Goal: Task Accomplishment & Management: Use online tool/utility

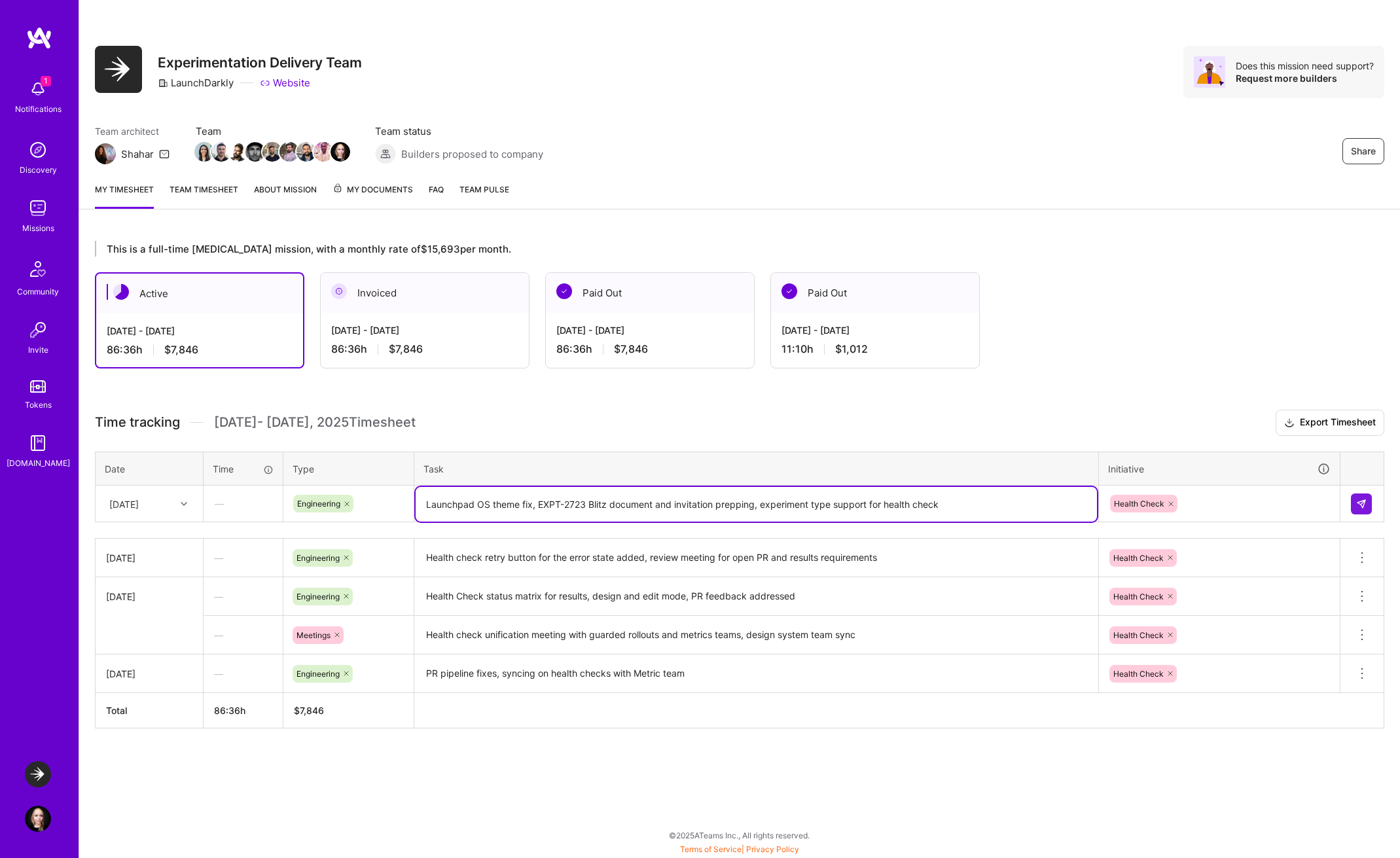
click at [963, 510] on textarea "Launchpad OS theme fix, EXPT-2723 Blitz document and invitation prepping, exper…" at bounding box center [756, 505] width 682 height 35
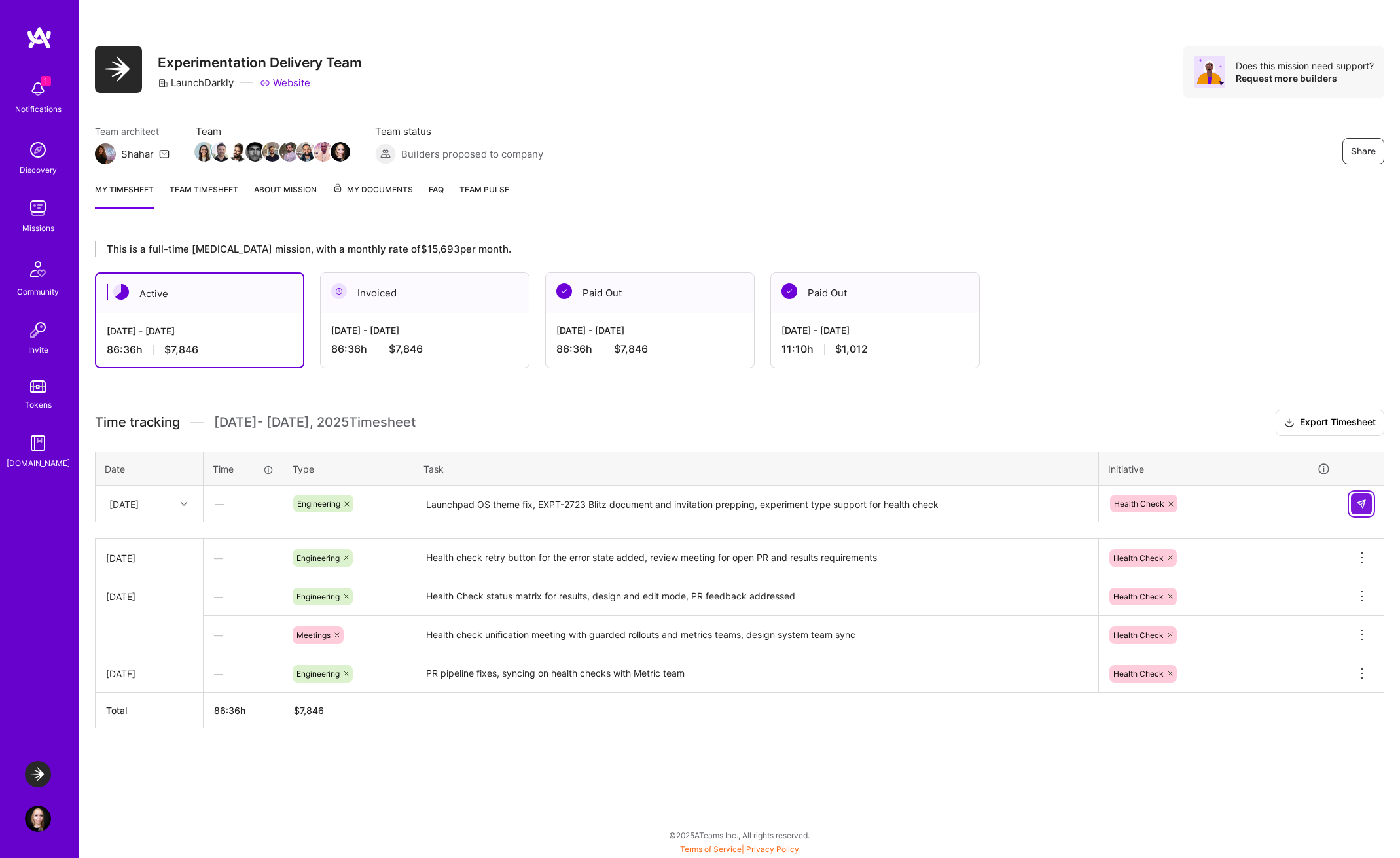
click at [1351, 506] on button at bounding box center [1361, 504] width 21 height 21
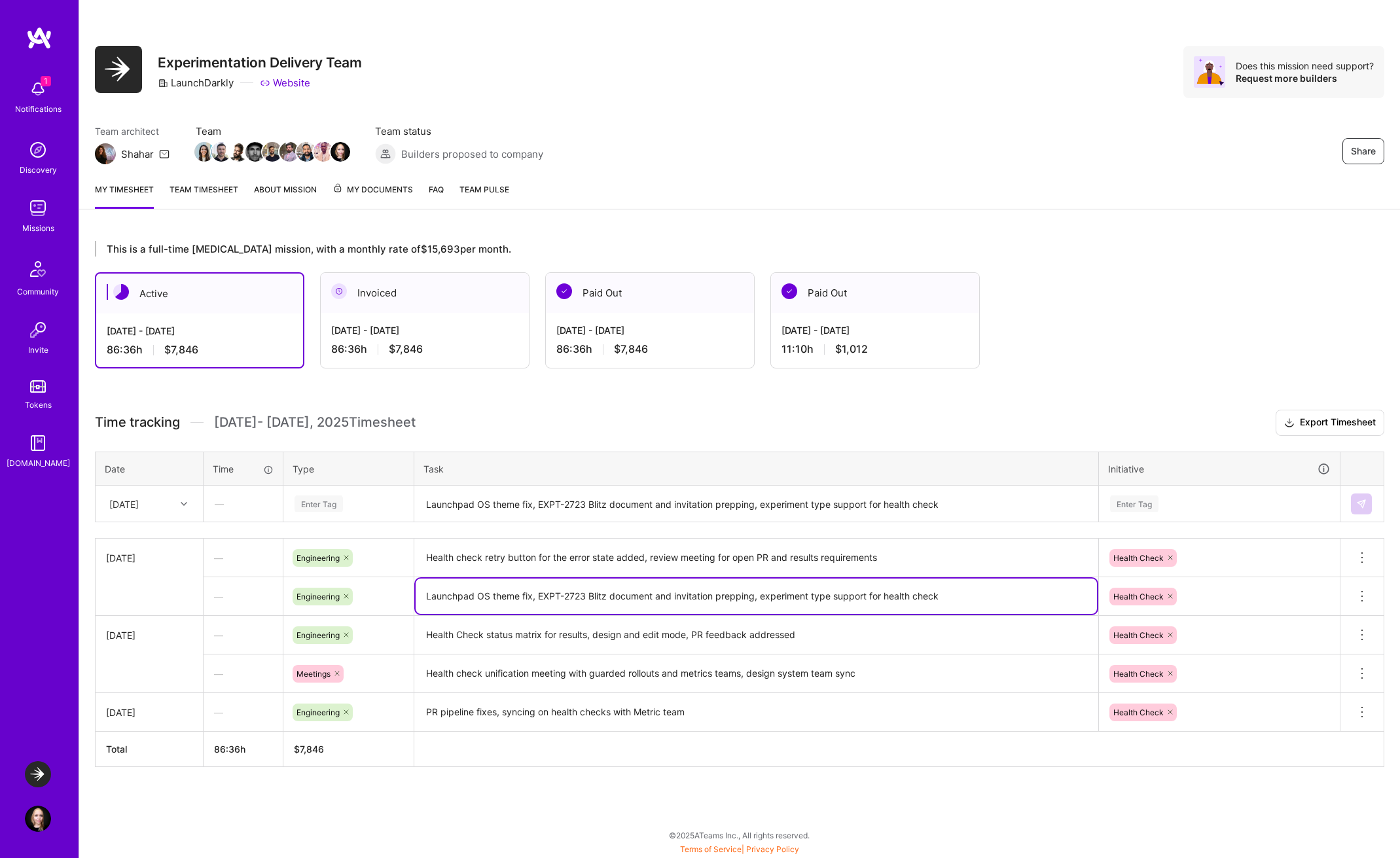
drag, startPoint x: 951, startPoint y: 597, endPoint x: 413, endPoint y: 597, distance: 538.0
click at [413, 597] on tr "— Engineering Launchpad OS theme fix, EXPT-2723 Blitz document and invitation p…" at bounding box center [740, 597] width 1289 height 39
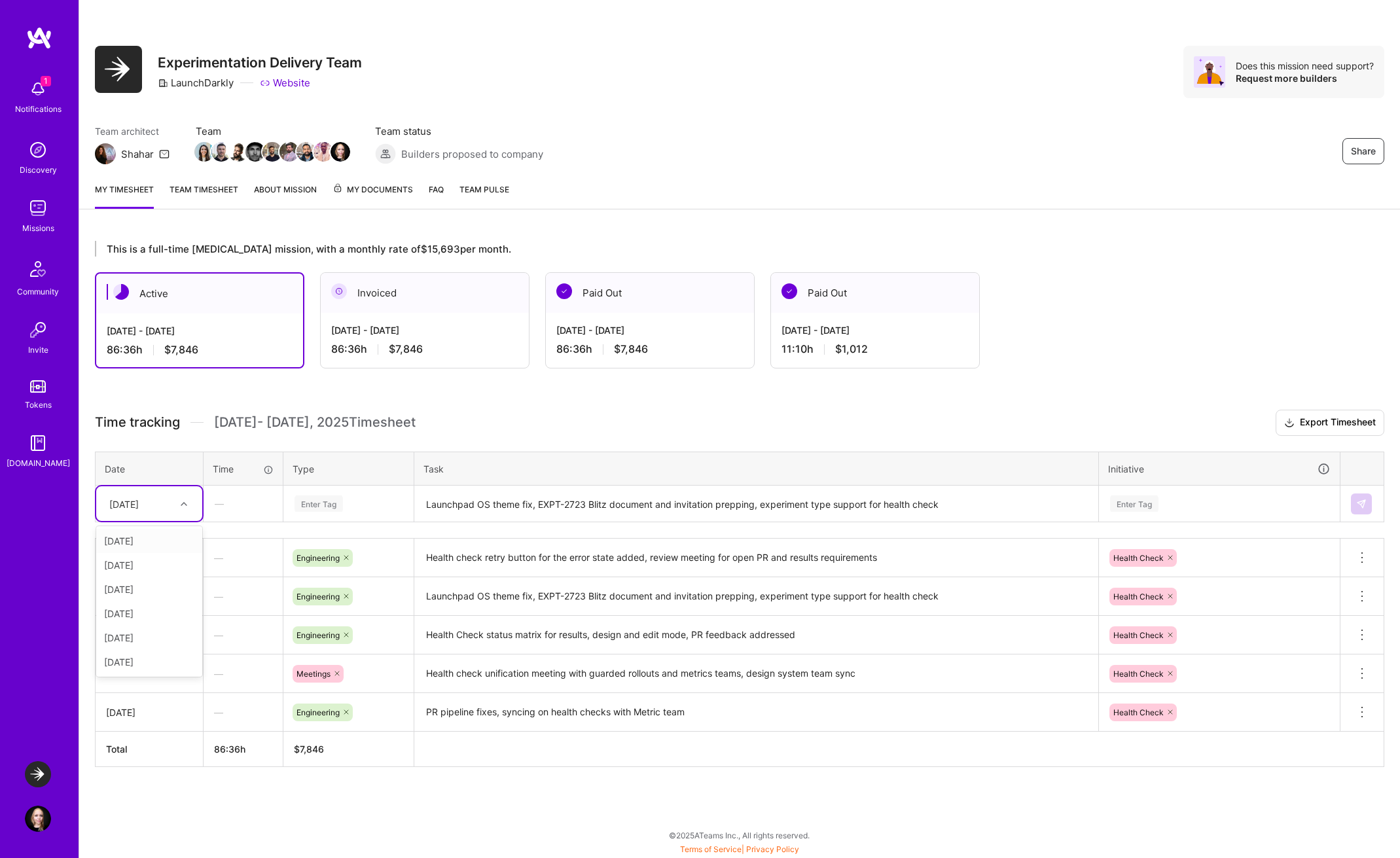
click at [182, 506] on icon at bounding box center [184, 504] width 7 height 7
click at [144, 636] on div "[DATE]" at bounding box center [149, 637] width 106 height 24
click at [454, 504] on textarea "Launchpad OS theme fix, EXPT-2723 Blitz document and invitation prepping, exper…" at bounding box center [756, 505] width 682 height 35
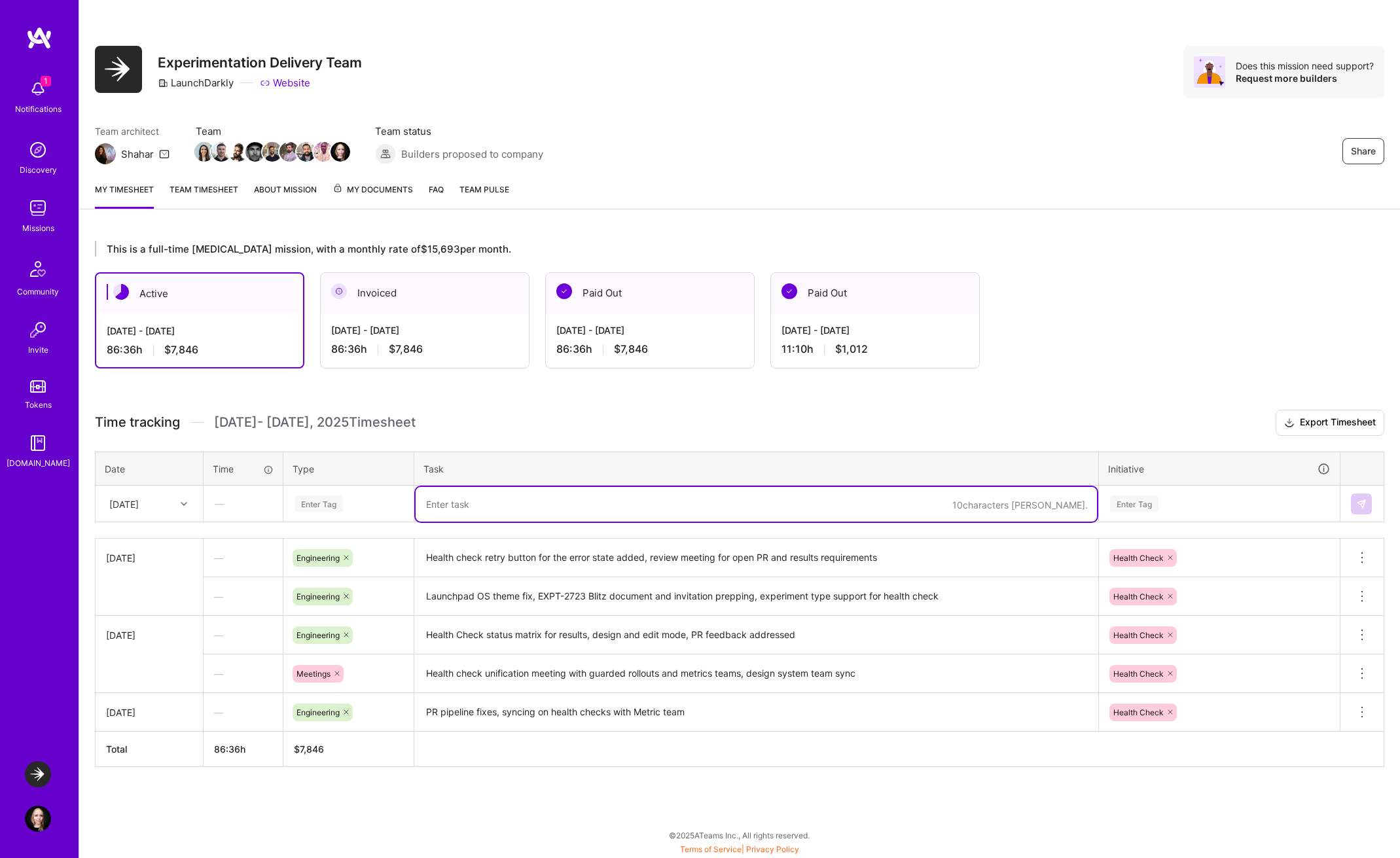
paste textarea "Launchpad OS theme fix, EXPT-2723 Blitz document and invitation prepping, exper…"
type textarea "Launchpad OS theme fix, EXPT-2723 Blitz document and invitation prepping, exper…"
click at [347, 504] on div "Enter Tag" at bounding box center [348, 503] width 110 height 16
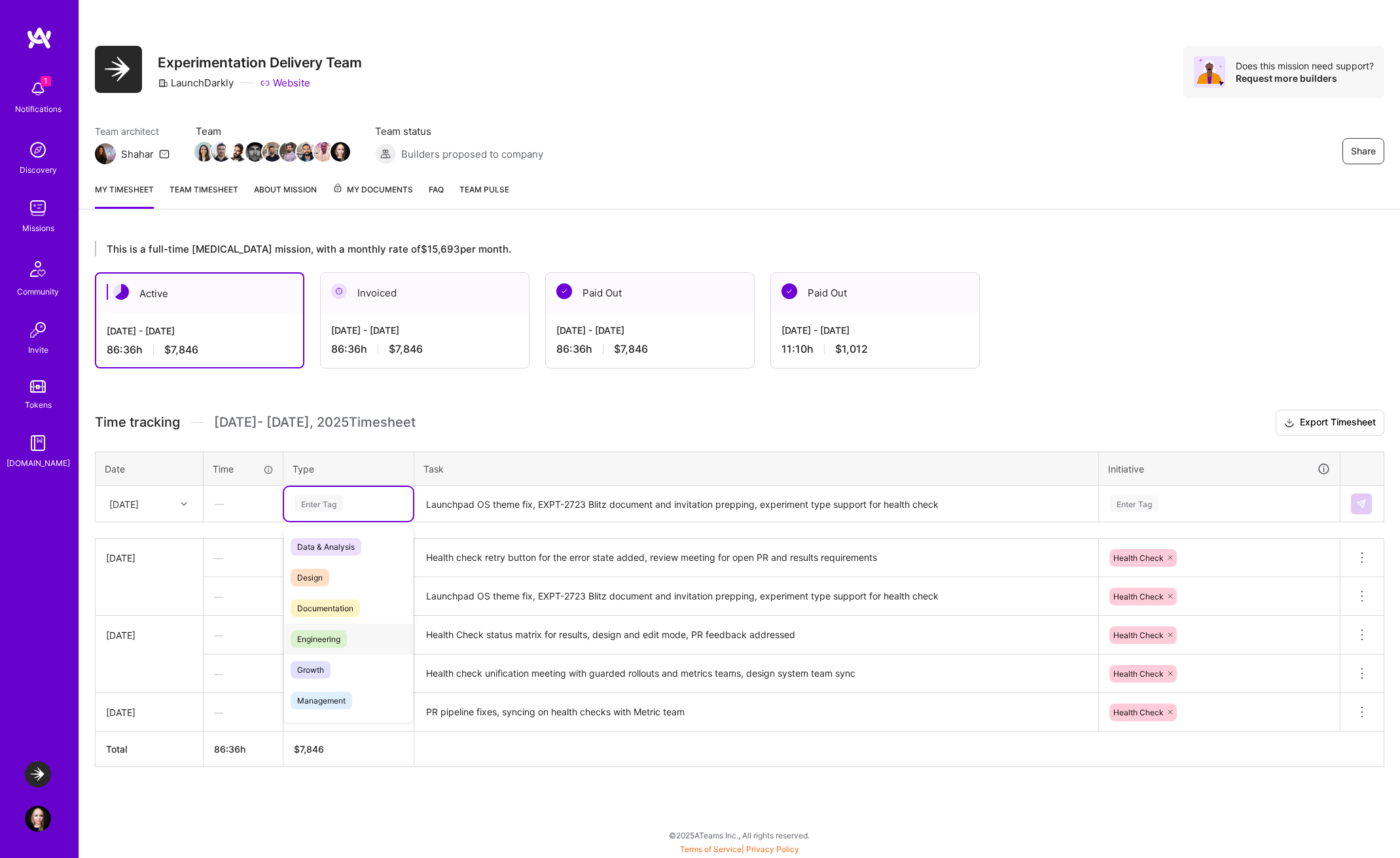
click at [342, 631] on span "Engineering" at bounding box center [319, 639] width 56 height 17
click at [1248, 508] on div "Enter Tag" at bounding box center [1219, 503] width 221 height 16
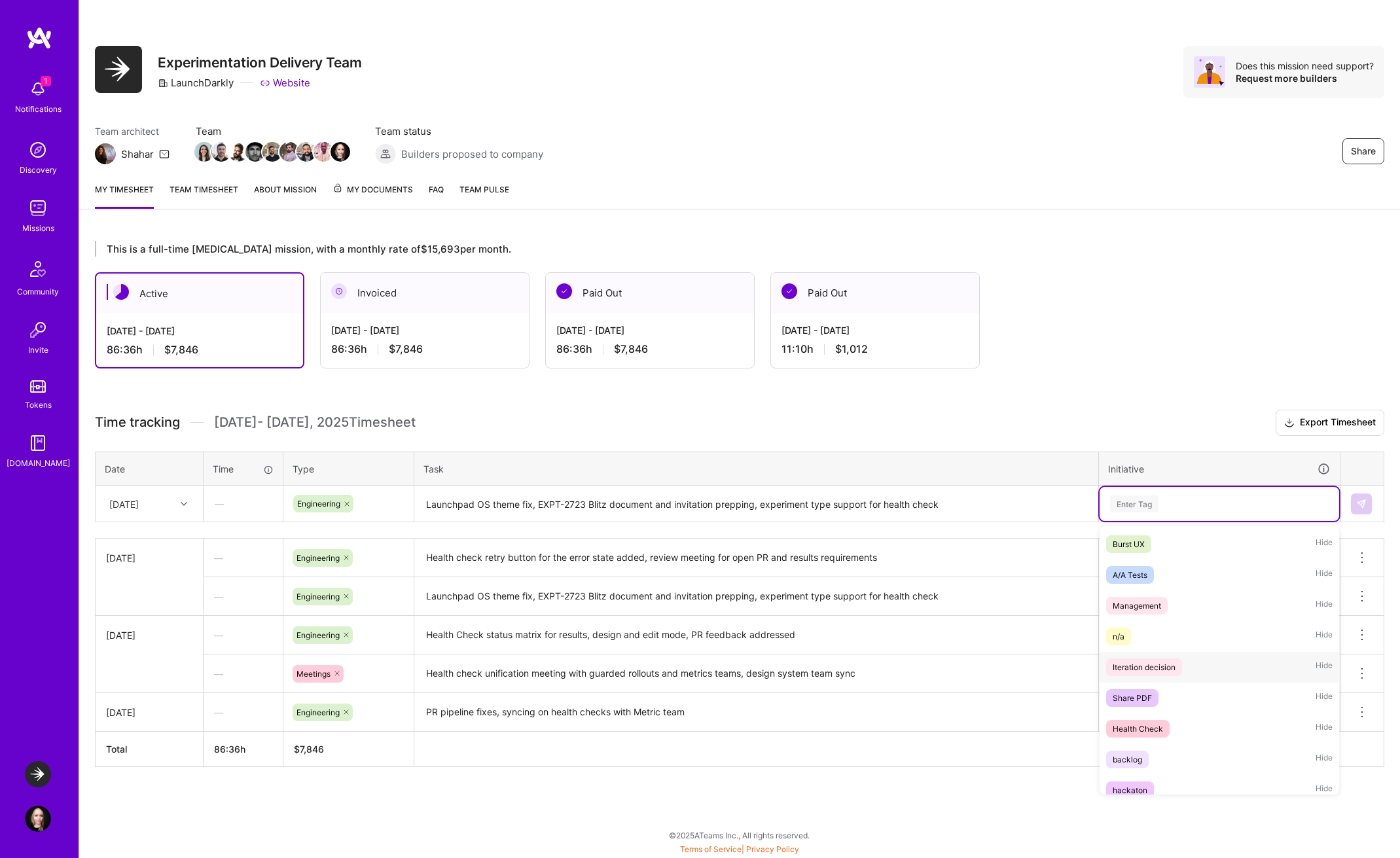
scroll to position [63, 0]
click at [1161, 730] on div "Health Check" at bounding box center [1138, 727] width 50 height 14
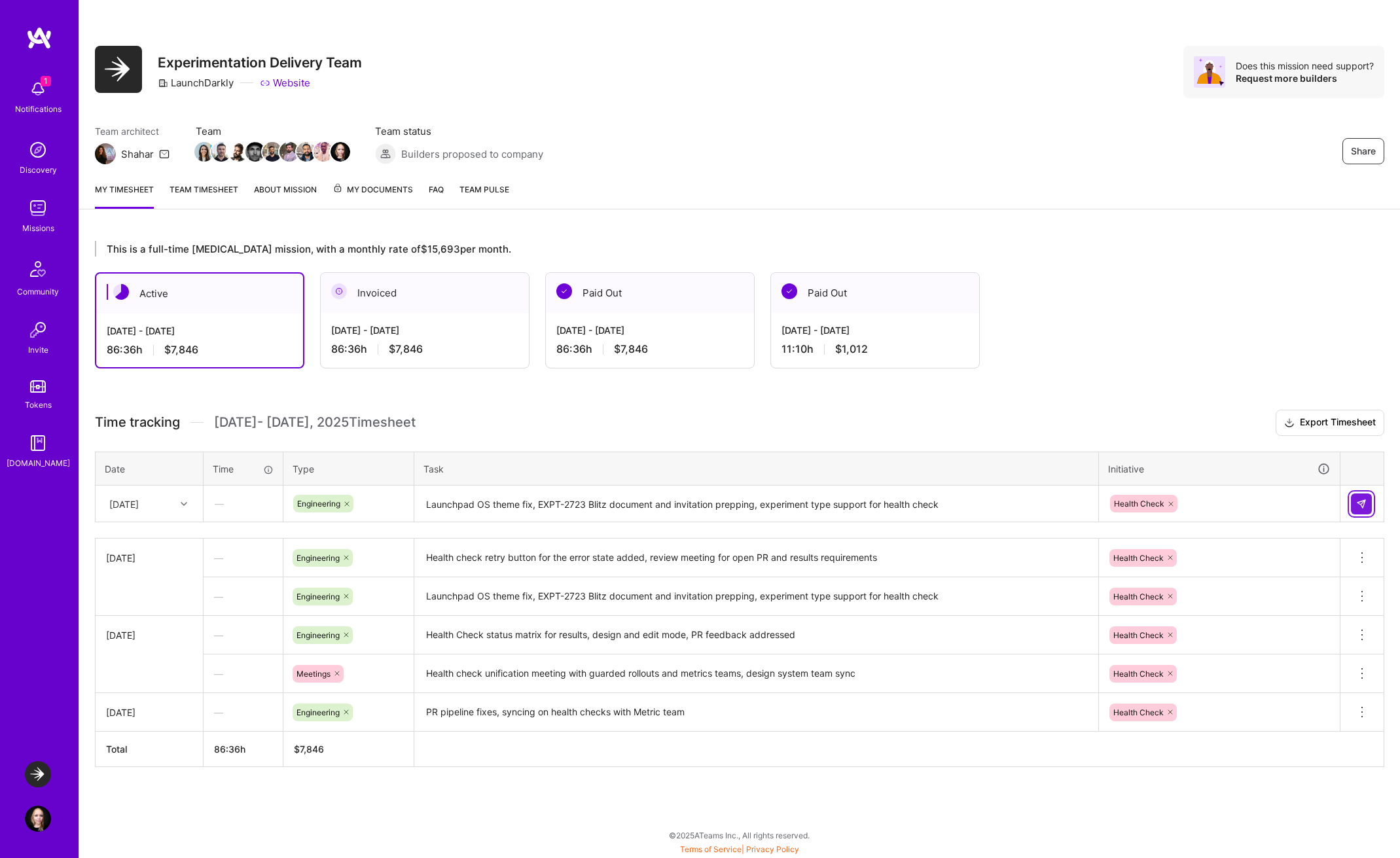
click at [1358, 506] on img at bounding box center [1360, 504] width 11 height 11
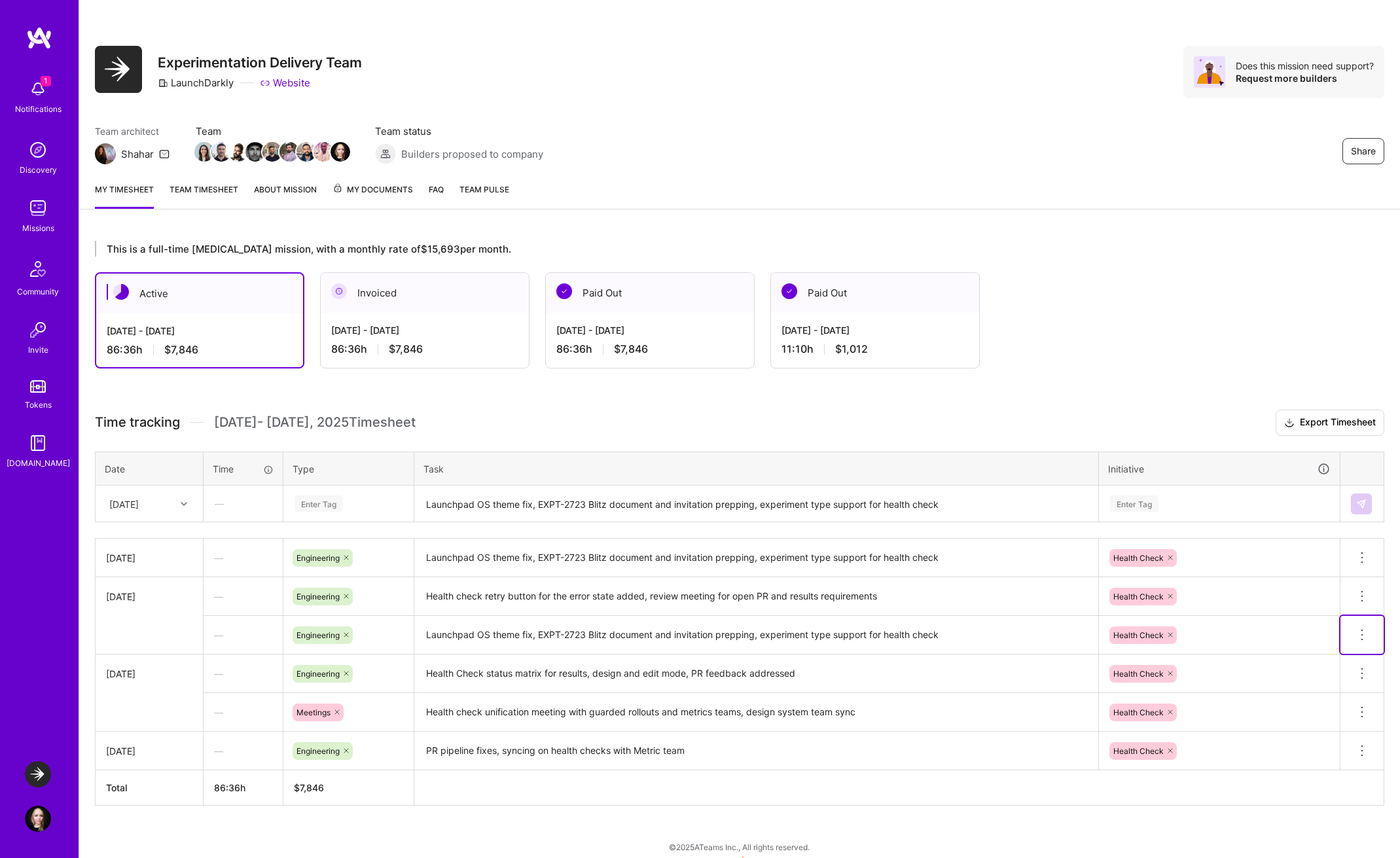
click at [1370, 635] on button at bounding box center [1361, 635] width 44 height 38
click at [1333, 660] on button "Delete row" at bounding box center [1329, 657] width 68 height 32
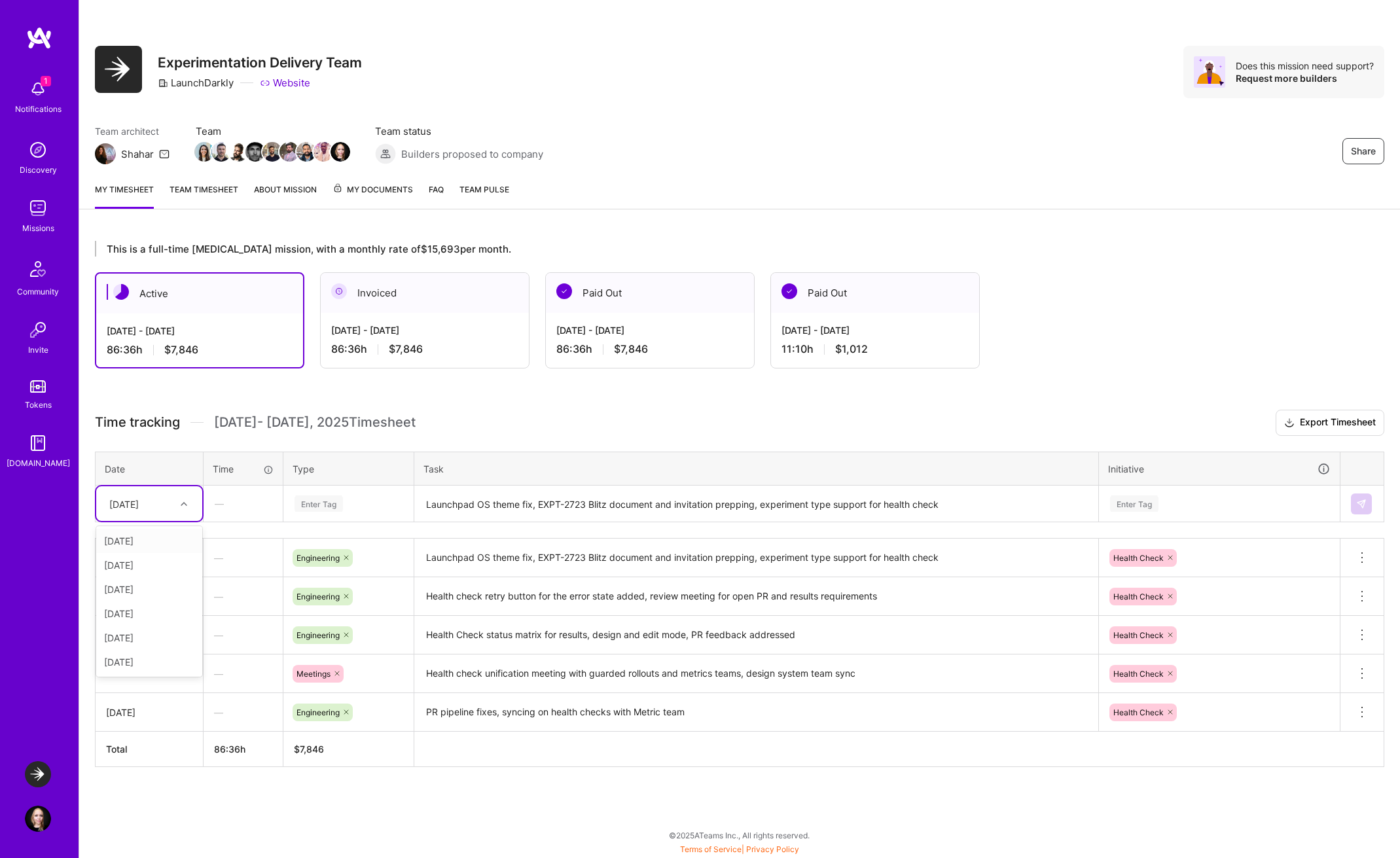
click at [181, 506] on icon at bounding box center [184, 504] width 7 height 7
click at [134, 664] on div "[DATE]" at bounding box center [149, 662] width 106 height 24
click at [441, 508] on textarea "Launchpad OS theme fix, EXPT-2723 Blitz document and invitation prepping, exper…" at bounding box center [756, 505] width 682 height 35
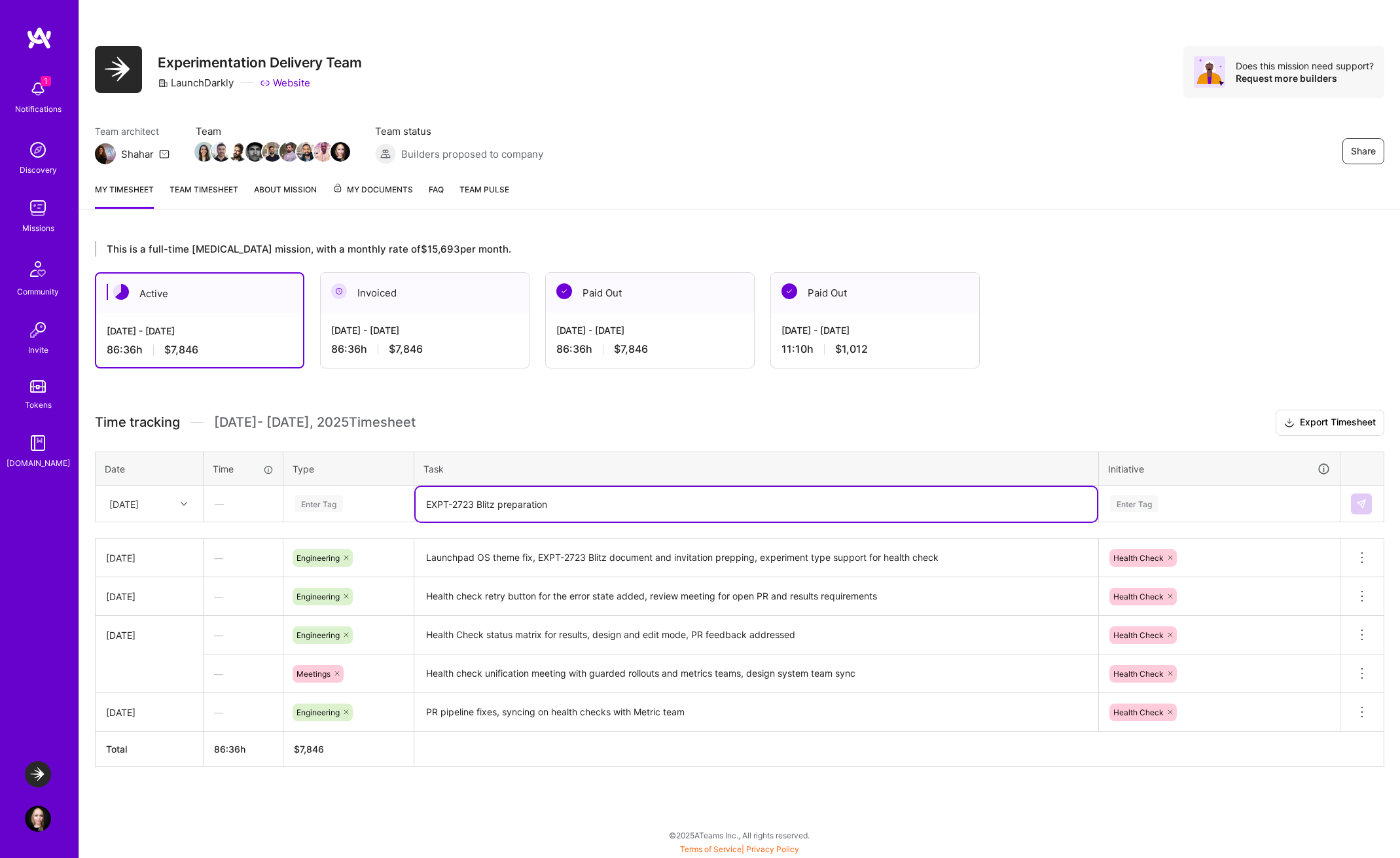
click at [702, 498] on textarea "EXPT-2723 Blitz preparation" at bounding box center [756, 505] width 682 height 35
drag, startPoint x: 610, startPoint y: 510, endPoint x: 556, endPoint y: 508, distance: 54.0
click at [556, 508] on textarea "EXPT-2723 Blitz preparation, EXPT-2897" at bounding box center [756, 505] width 682 height 35
click at [670, 504] on textarea "EXPT-2723 Blitz preparation, EXPT-2897" at bounding box center [756, 505] width 682 height 35
drag, startPoint x: 586, startPoint y: 505, endPoint x: 614, endPoint y: 505, distance: 28.0
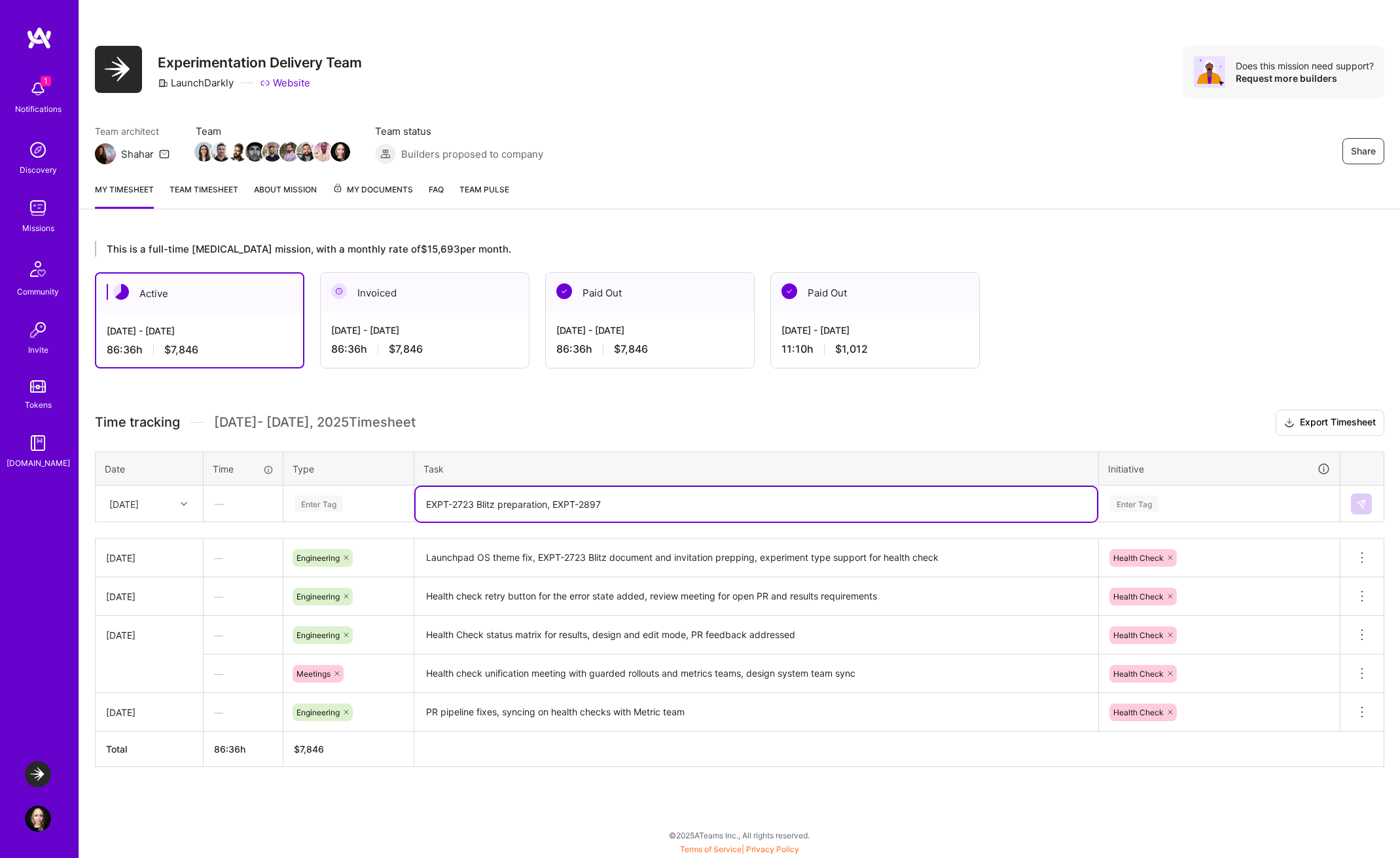
click at [614, 505] on textarea "EXPT-2723 Blitz preparation, EXPT-2897" at bounding box center [756, 505] width 682 height 35
type textarea "EXPT-2723 Blitz preparation, EXPT-2992 Results page Health checks"
click at [1158, 499] on div "Enter Tag" at bounding box center [1134, 503] width 48 height 20
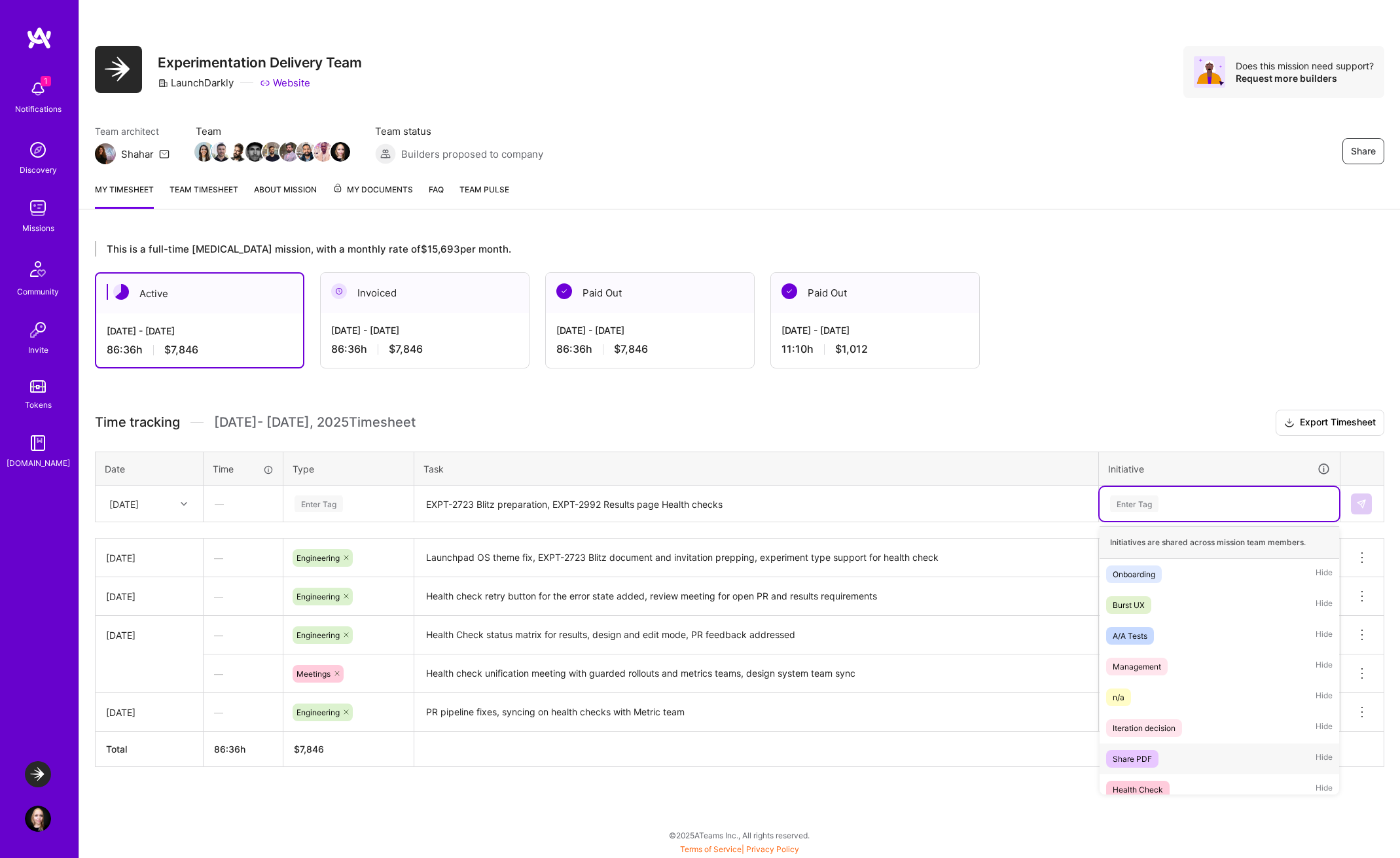
scroll to position [47, 0]
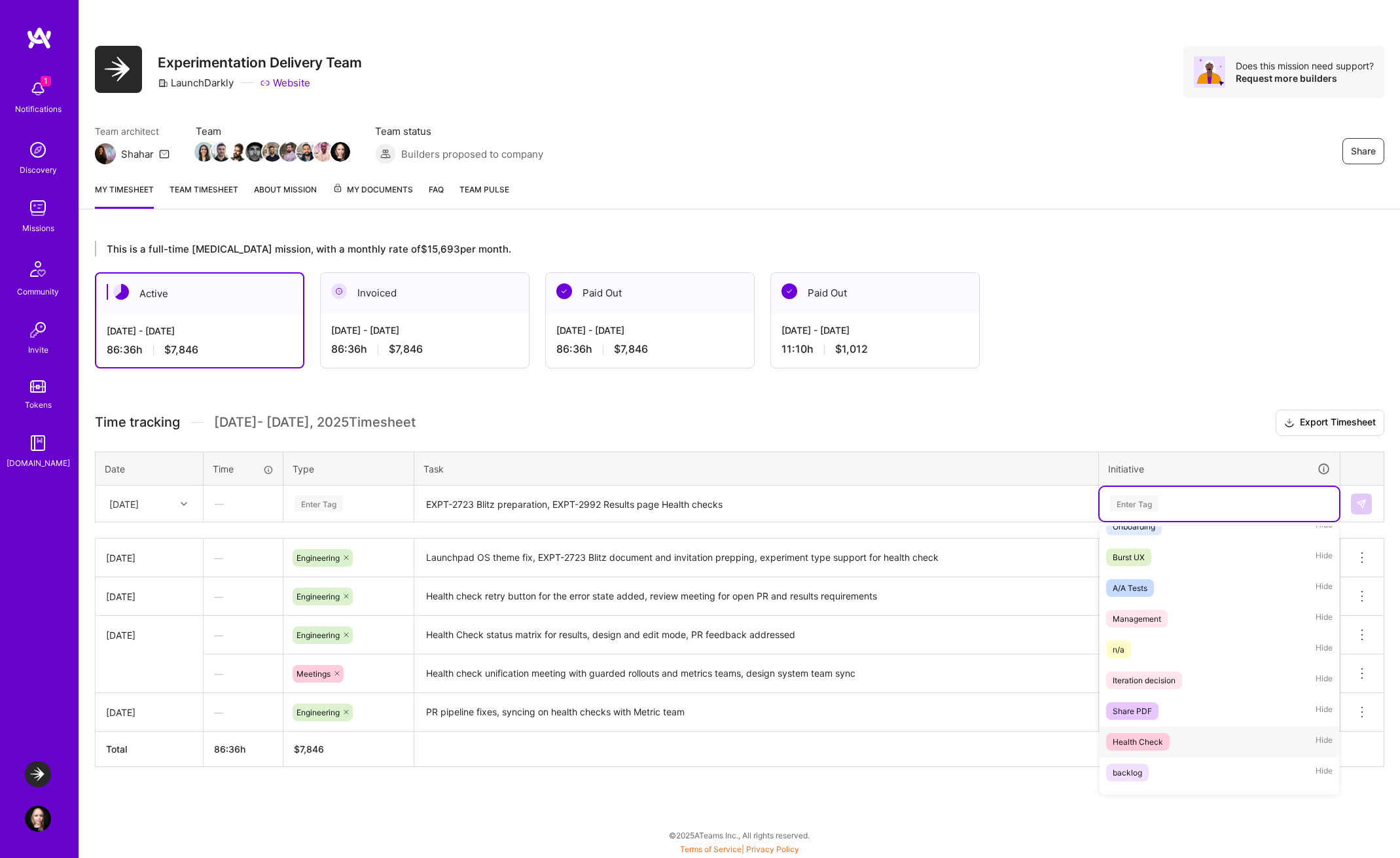
click at [1143, 736] on div "Health Check" at bounding box center [1138, 742] width 50 height 14
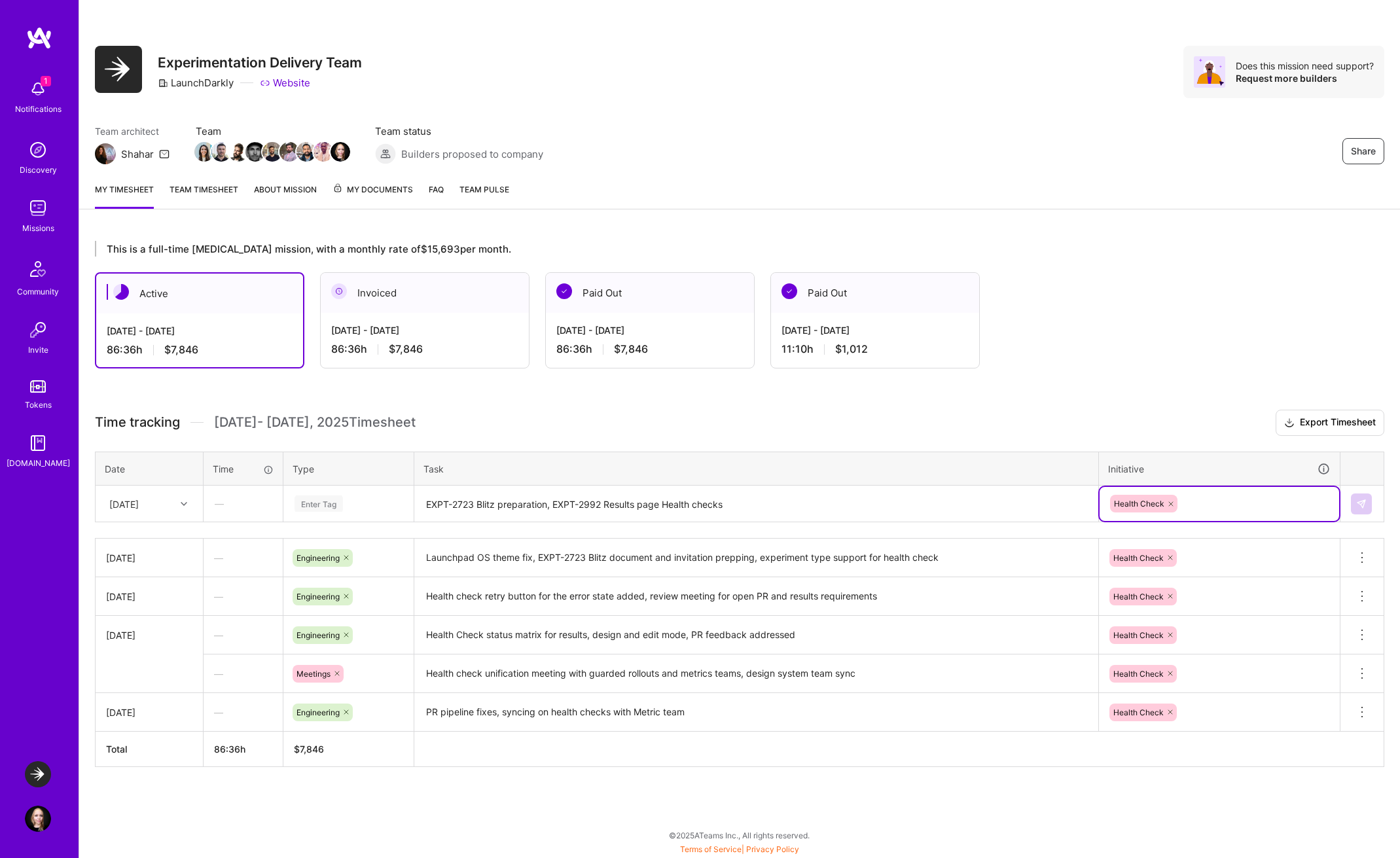
click at [370, 493] on div "Enter Tag" at bounding box center [348, 504] width 129 height 34
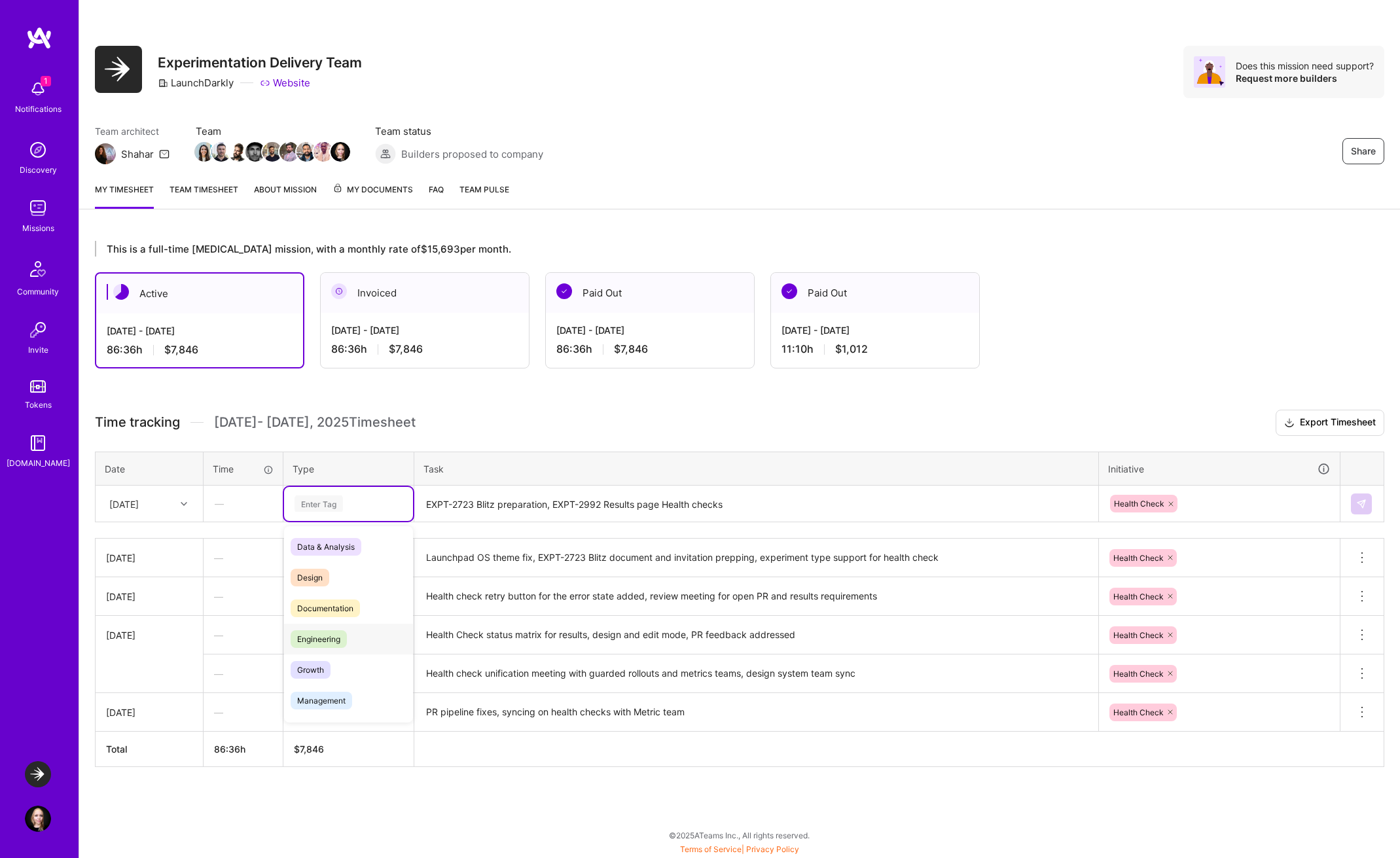
click at [367, 631] on div "Engineering" at bounding box center [348, 639] width 129 height 31
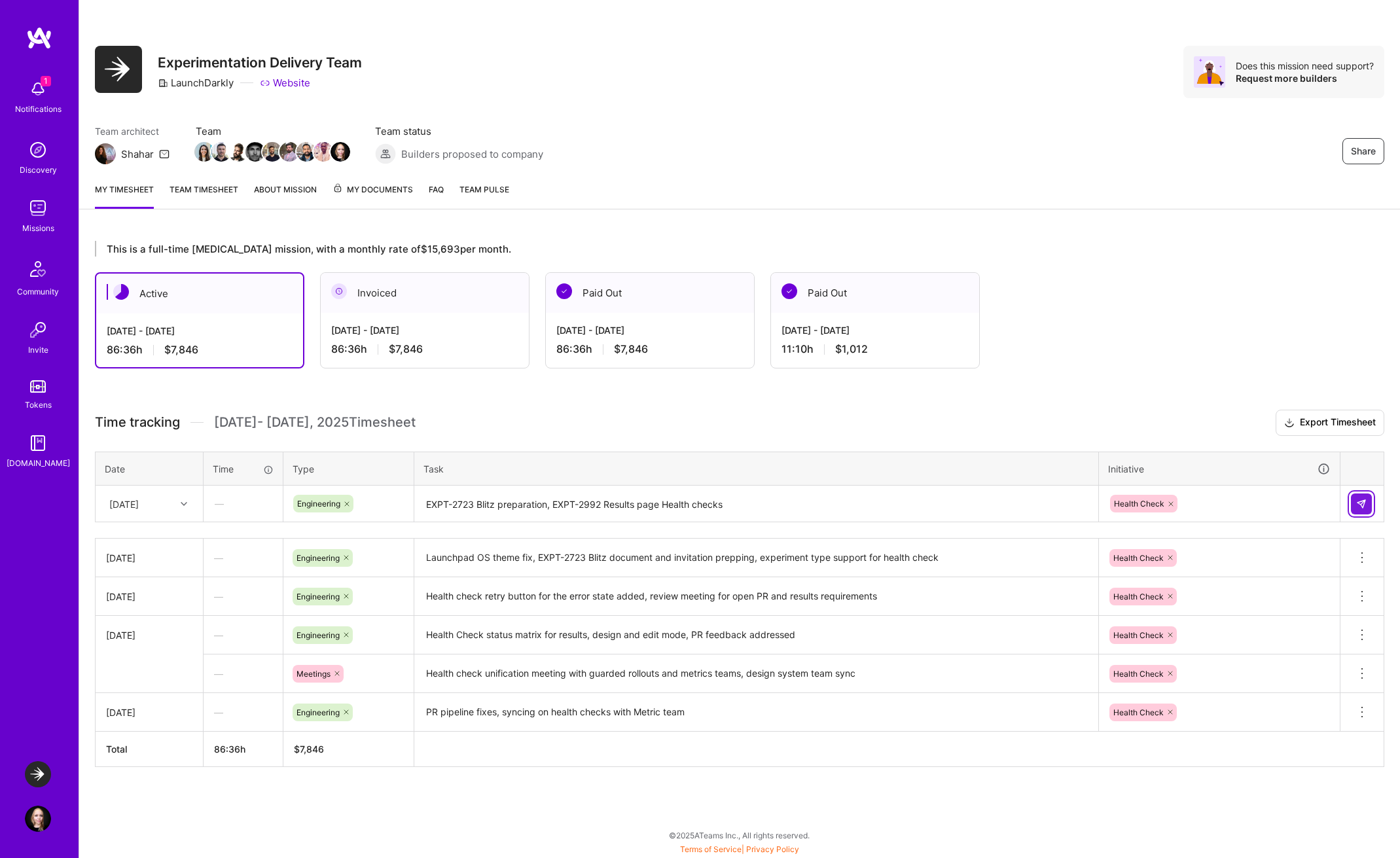
click at [1362, 508] on img at bounding box center [1360, 504] width 11 height 11
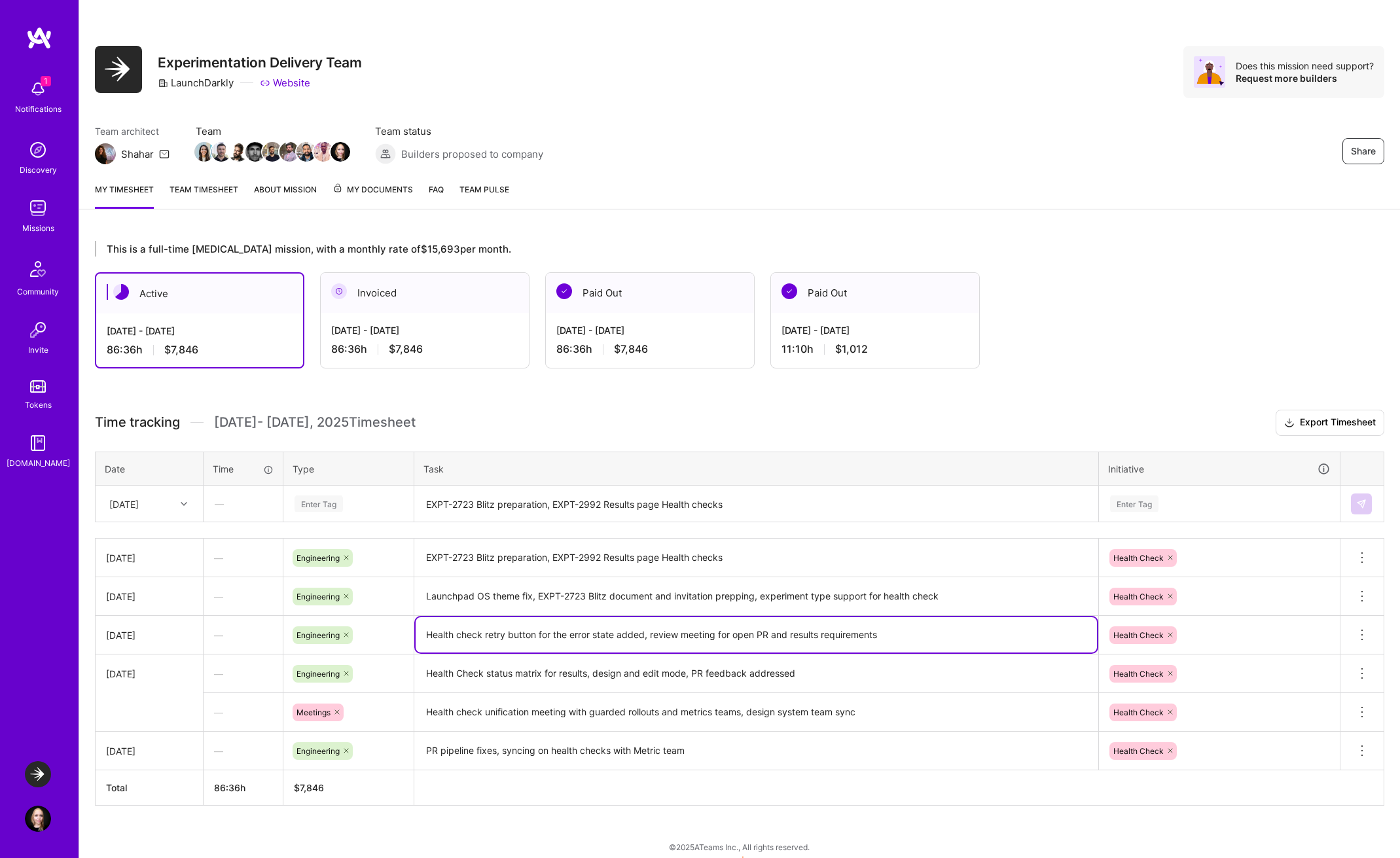
click at [919, 636] on textarea "Health check retry button for the error state added, review meeting for open PR…" at bounding box center [756, 635] width 682 height 36
click at [564, 684] on textarea "Health Check status matrix for results, design and edit mode, PR feedback addre…" at bounding box center [756, 673] width 682 height 36
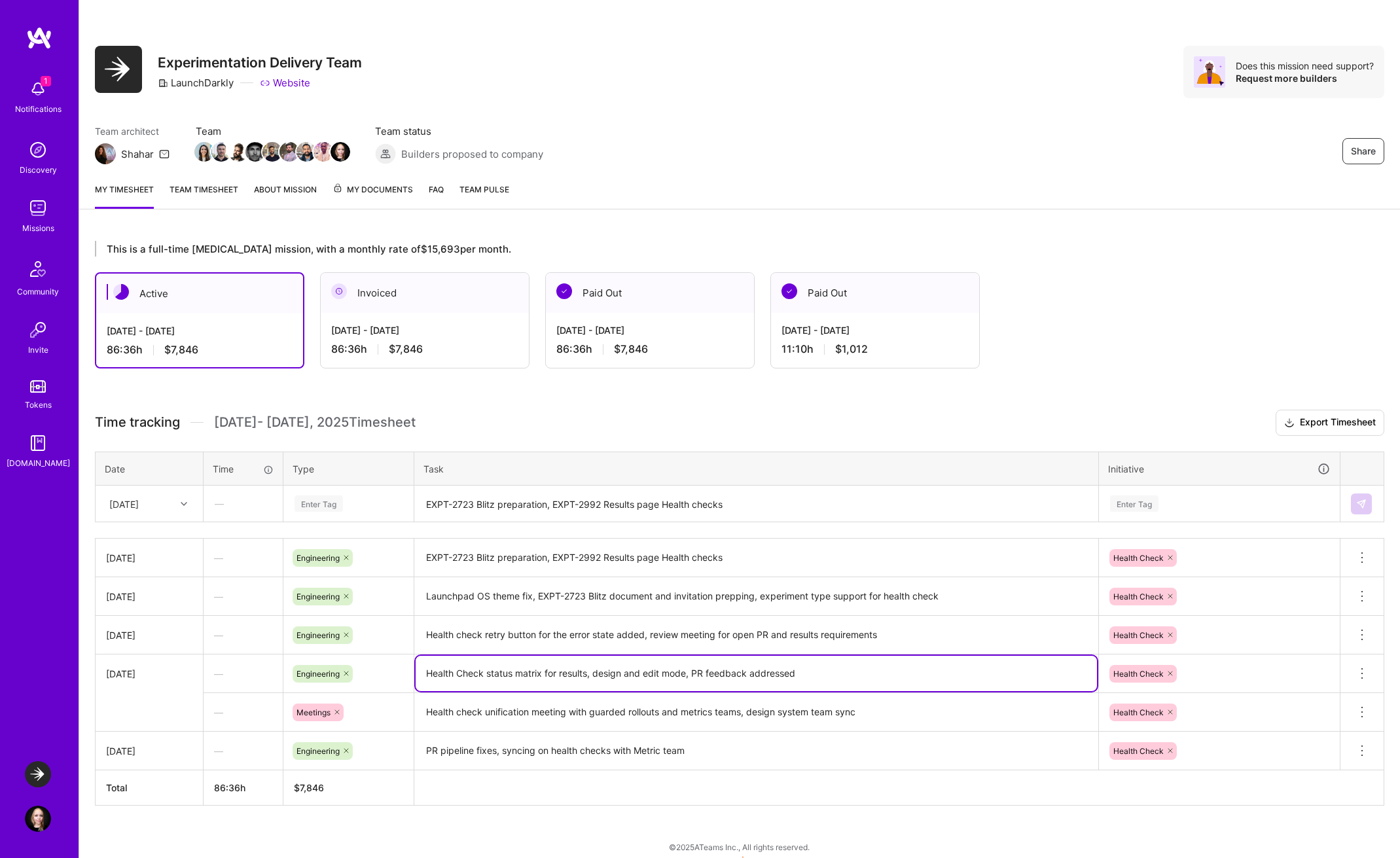
click at [429, 670] on textarea "Health Check status matrix for results, design and edit mode, PR feedback addre…" at bounding box center [756, 673] width 682 height 36
click at [425, 669] on textarea "Health Check status matrix for results, design and edit mode, PR feedback addre…" at bounding box center [756, 673] width 682 height 36
paste textarea "EXPT-2897"
drag, startPoint x: 655, startPoint y: 671, endPoint x: 606, endPoint y: 671, distance: 49.0
click at [606, 671] on textarea "EXPT-2897 Health check editing state, Health Check status matrix for results, d…" at bounding box center [756, 673] width 682 height 36
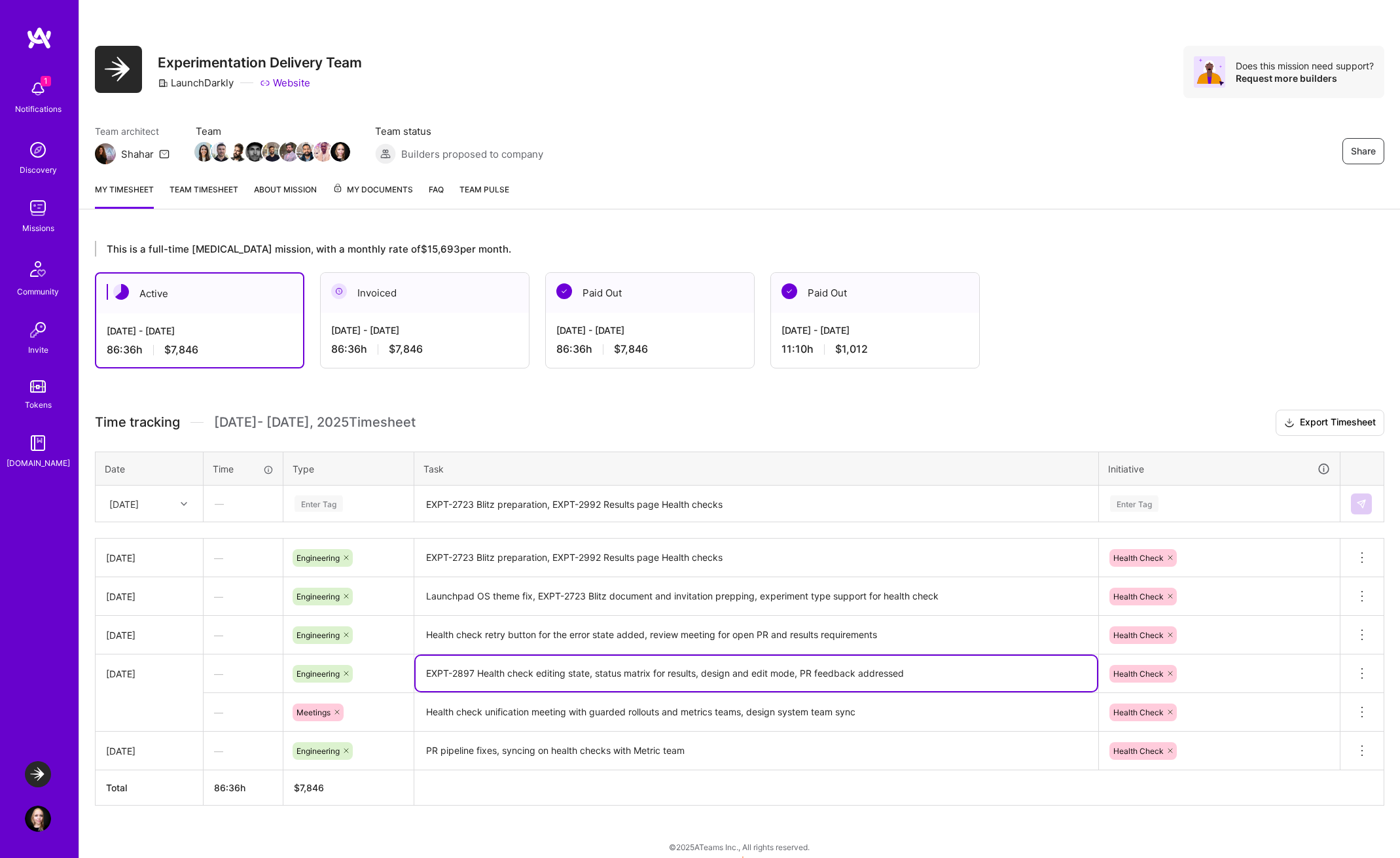
click at [699, 673] on textarea "EXPT-2897 Health check editing state, status matrix for results, design and edi…" at bounding box center [756, 673] width 682 height 36
drag, startPoint x: 722, startPoint y: 676, endPoint x: 778, endPoint y: 676, distance: 56.0
click at [778, 676] on textarea "EXPT-2897 Health check editing state, status matrix for results, design and edi…" at bounding box center [756, 673] width 682 height 36
drag, startPoint x: 694, startPoint y: 672, endPoint x: 794, endPoint y: 671, distance: 100.0
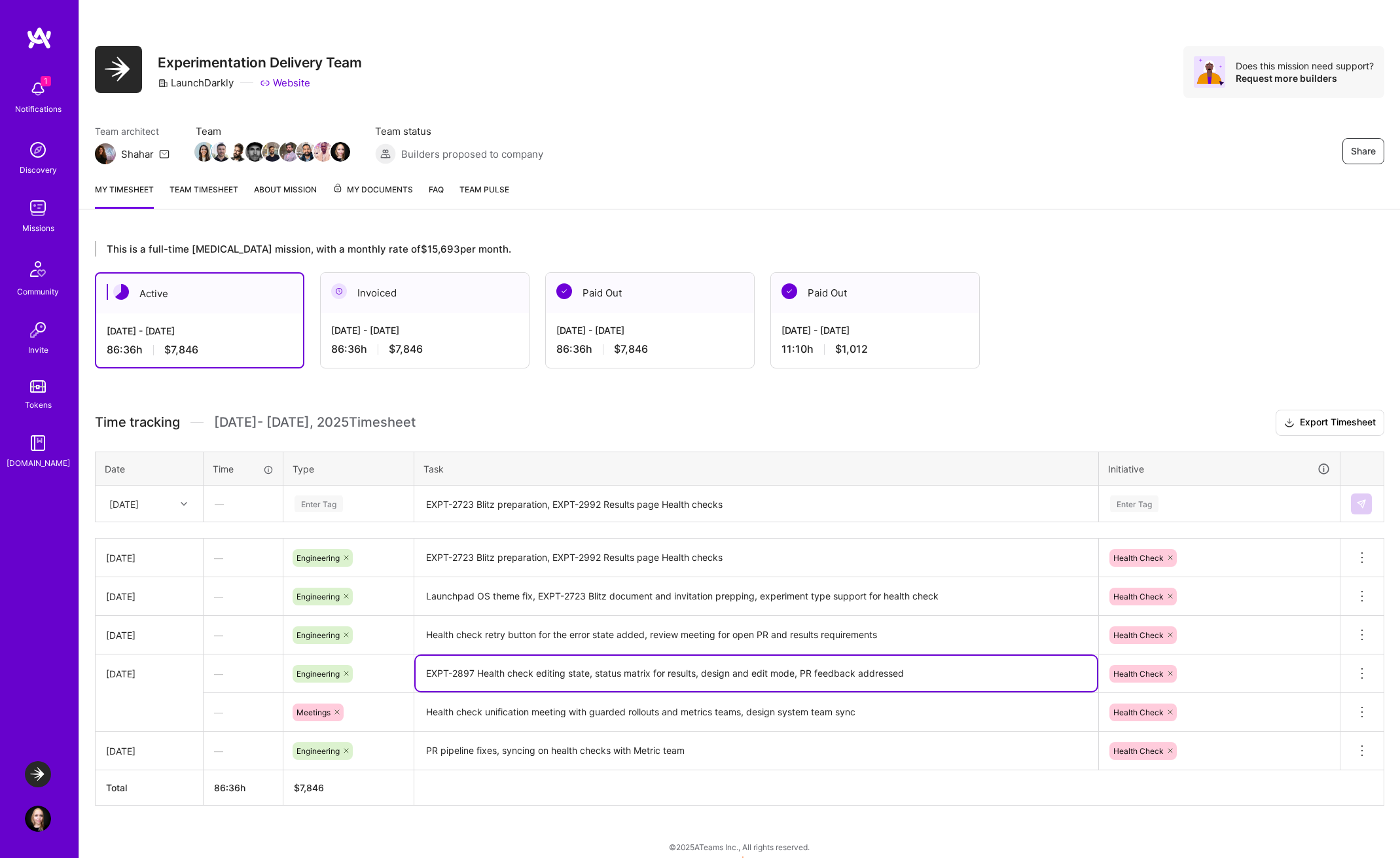
click at [794, 671] on textarea "EXPT-2897 Health check editing state, status matrix for results, design and edi…" at bounding box center [756, 673] width 682 height 36
type textarea "EXPT-2897 Health check editing state, status matrix for result, PR feedback add…"
click at [925, 636] on textarea "Health check retry button for the error state added, review meeting for open PR…" at bounding box center [756, 636] width 682 height 37
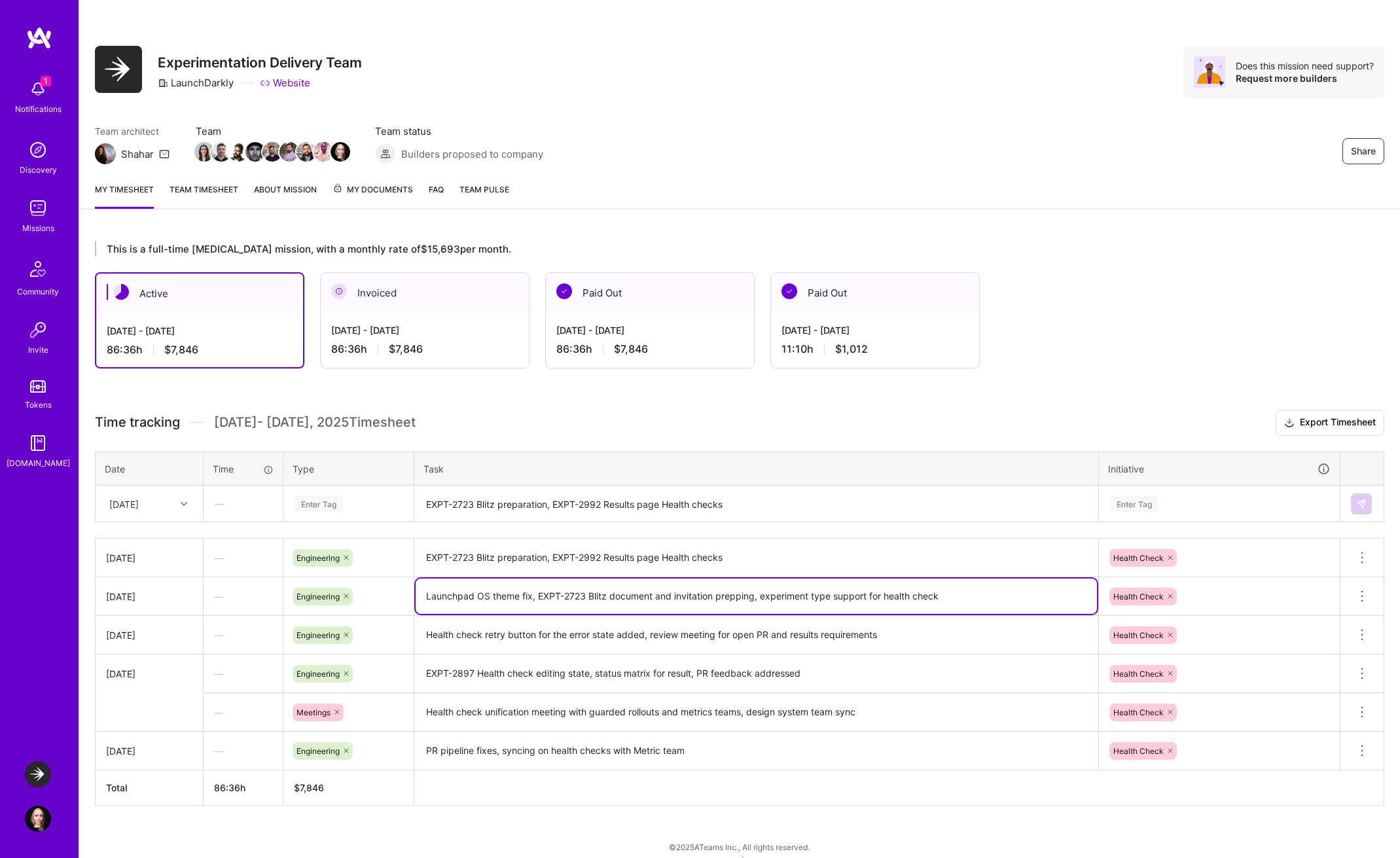
click at [724, 605] on textarea "Launchpad OS theme fix, EXPT-2723 Blitz document and invitation prepping, exper…" at bounding box center [756, 596] width 682 height 36
click at [761, 597] on textarea "Launchpad OS theme fix, EXPT-2723 Blitz document and invitation prepping, exper…" at bounding box center [756, 596] width 682 height 36
click at [813, 597] on textarea "Launchpad OS theme fix, EXPT-2723 Blitz document and invitation prepping, EXPT-…" at bounding box center [756, 596] width 682 height 36
drag, startPoint x: 538, startPoint y: 595, endPoint x: 402, endPoint y: 595, distance: 136.0
click at [400, 595] on tr "[DATE] — Engineering Launchpad OS theme fix, EXPT-2723 Blitz document and invit…" at bounding box center [740, 597] width 1289 height 39
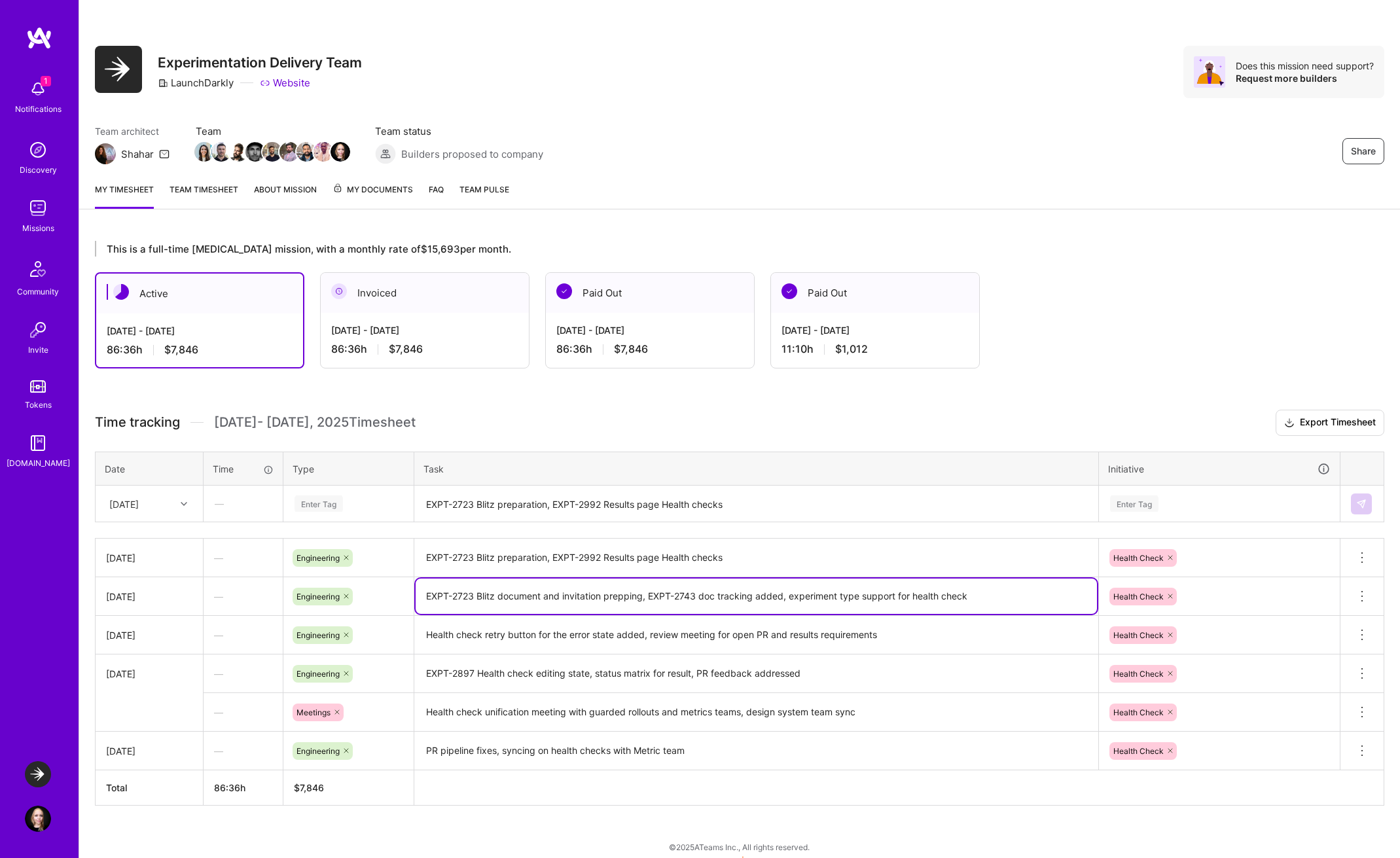
click at [611, 593] on textarea "EXPT-2723 Blitz document and invitation prepping, EXPT-2743 doc tracking added,…" at bounding box center [756, 596] width 682 height 36
type textarea "EXPT-2723 Blitz document and invitation prepping, EXPT-2743 doc tracking added,…"
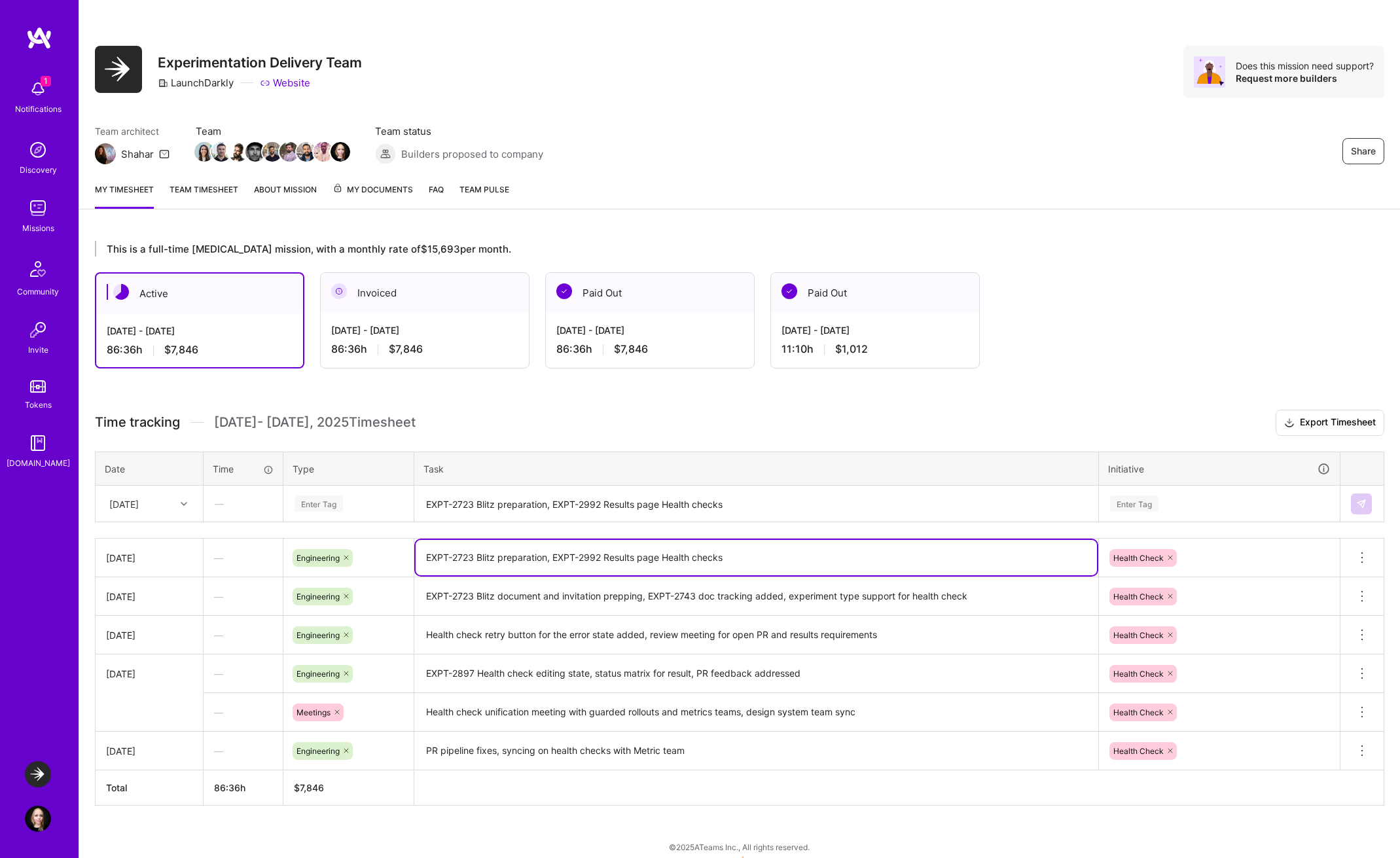
click at [736, 561] on textarea "EXPT-2723 Blitz preparation, EXPT-2992 Results page Health checks" at bounding box center [756, 557] width 682 height 36
click at [724, 656] on textarea "EXPT-2897 Health check editing state, status matrix for result, PR feedback add…" at bounding box center [756, 674] width 682 height 37
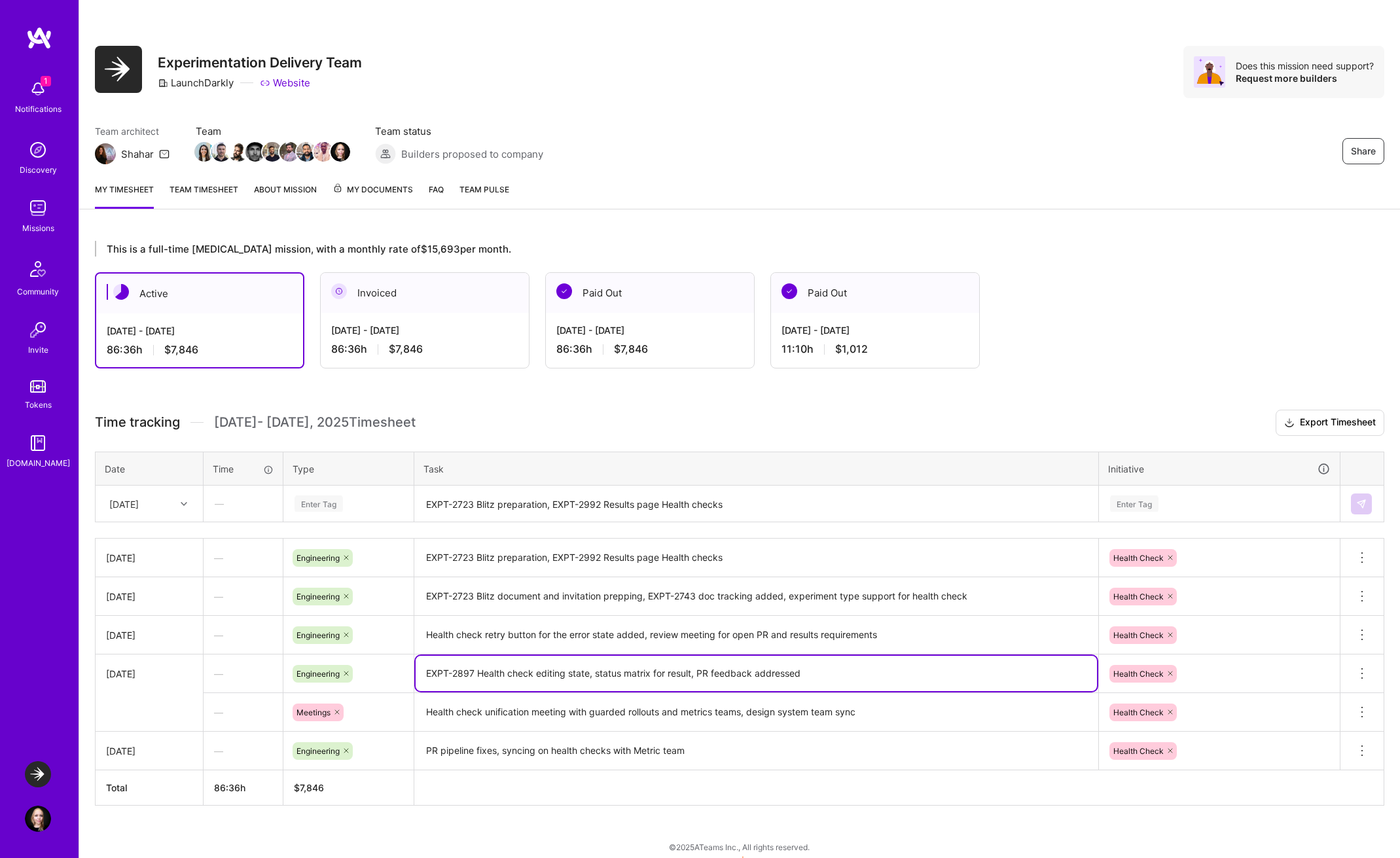
click at [707, 631] on textarea "Health check retry button for the error state added, review meeting for open PR…" at bounding box center [756, 636] width 682 height 37
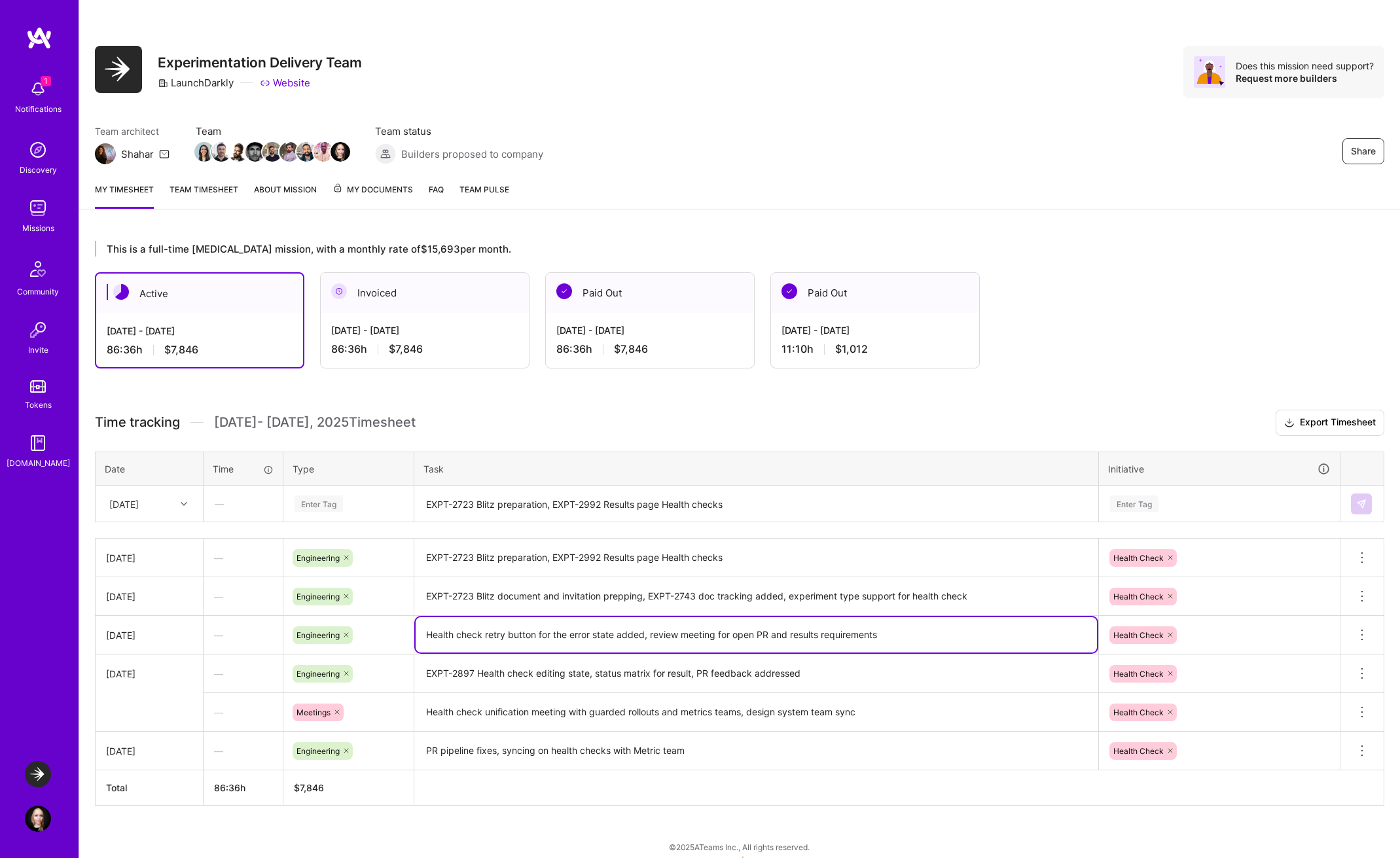
click at [455, 635] on textarea "Health check retry button for the error state added, review meeting for open PR…" at bounding box center [756, 635] width 682 height 36
click at [425, 631] on textarea "Health check retry button for the error state added, review meeting for open PR…" at bounding box center [756, 635] width 682 height 36
click at [704, 636] on textarea "EXPT-2740 Health check retry button for the error state added, review meeting f…" at bounding box center [756, 635] width 682 height 36
click at [843, 635] on textarea "EXPT-2740 Health check retry button for the error state added, review meeting f…" at bounding box center [756, 635] width 682 height 36
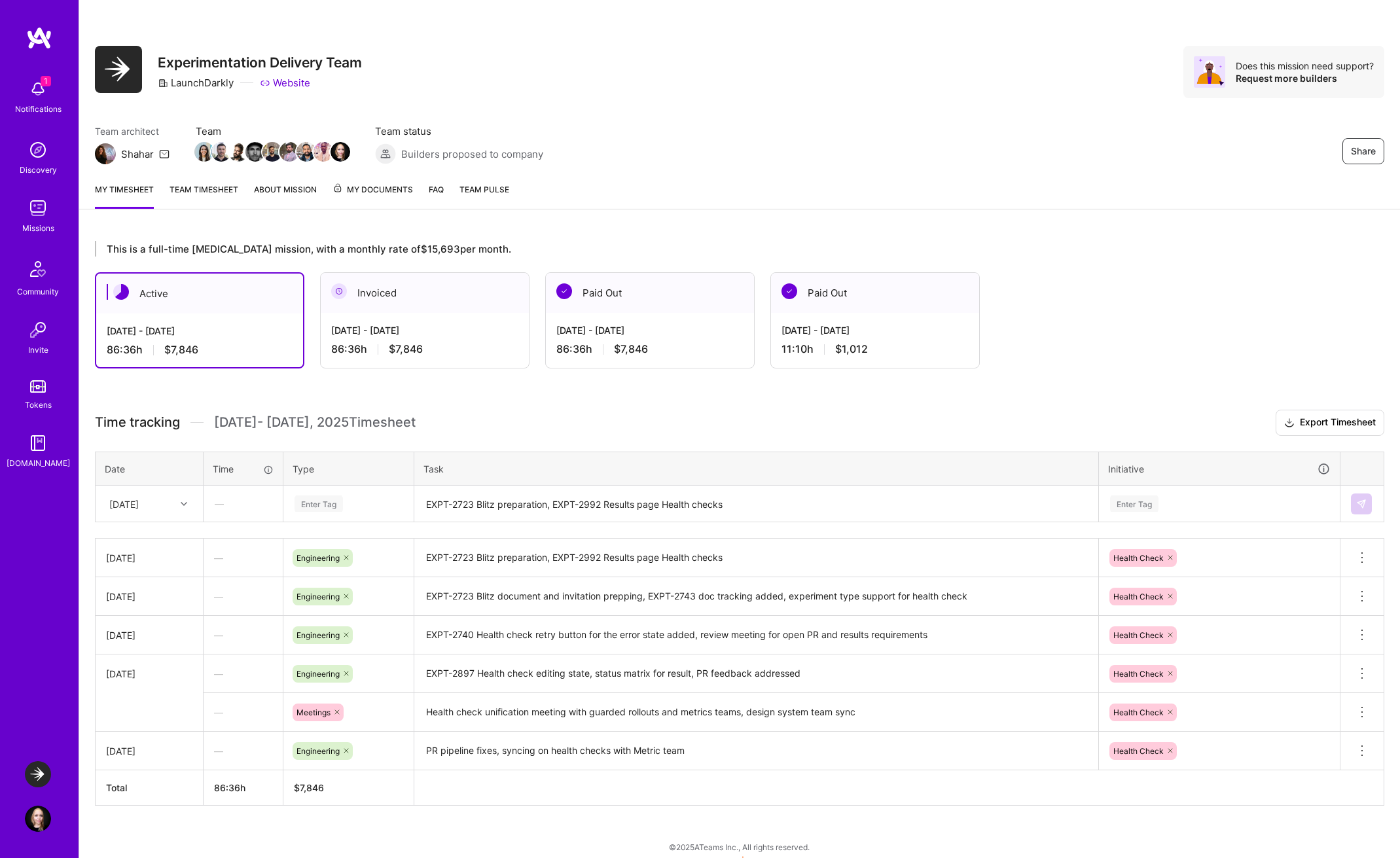
click at [905, 656] on td "EXPT-2897 Health check editing state, status matrix for result, PR feedback add…" at bounding box center [756, 674] width 685 height 39
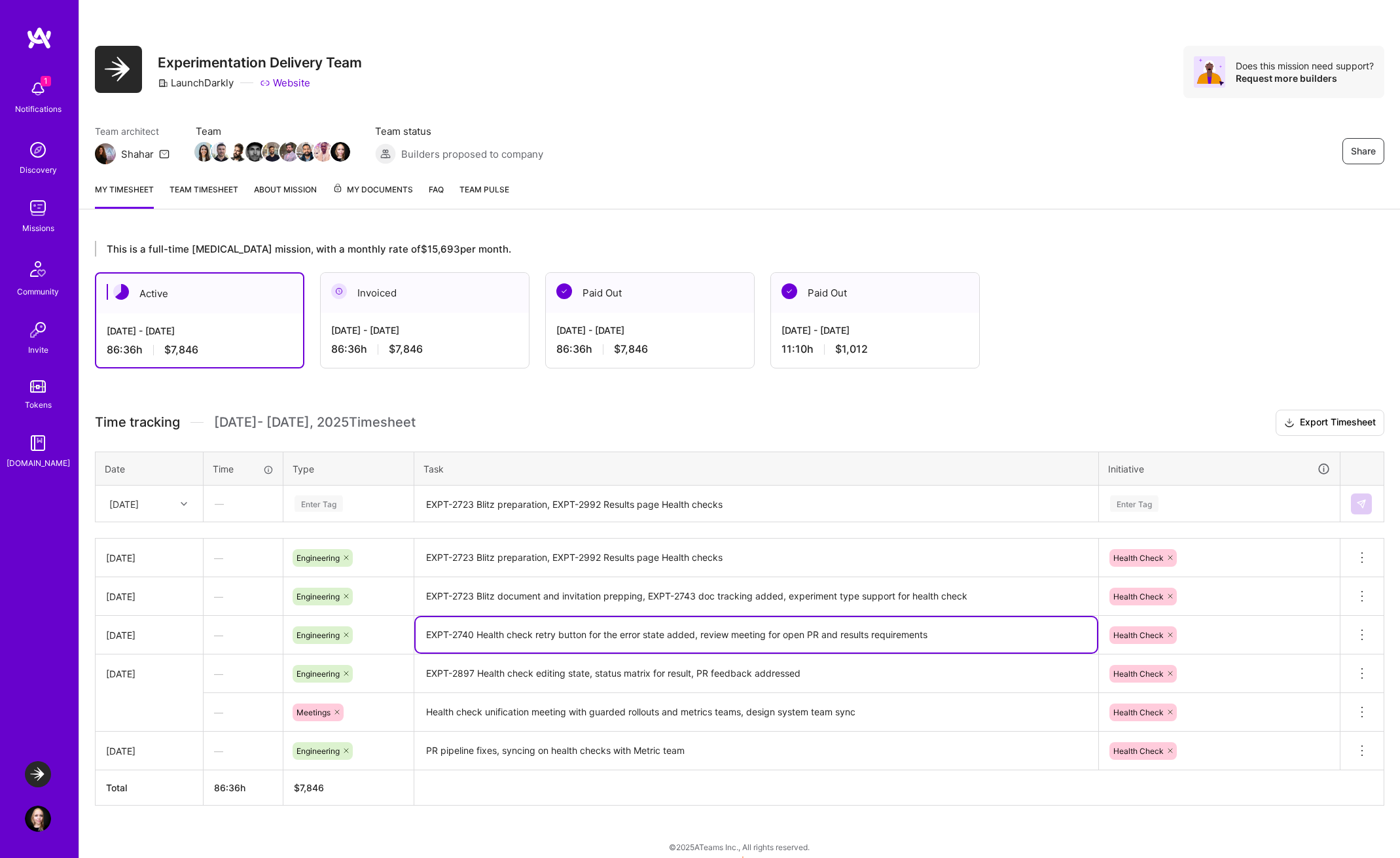
drag, startPoint x: 947, startPoint y: 627, endPoint x: 831, endPoint y: 631, distance: 116.1
click at [830, 630] on textarea "EXPT-2740 Health check retry button for the error state added, review meeting f…" at bounding box center [756, 635] width 682 height 36
click at [844, 635] on textarea "EXPT-2740 Health check retry button for the error state added, review meeting f…" at bounding box center [756, 635] width 682 height 36
click at [833, 632] on textarea "EXPT-2740 Health check retry button for the error state added, review meeting f…" at bounding box center [756, 635] width 682 height 36
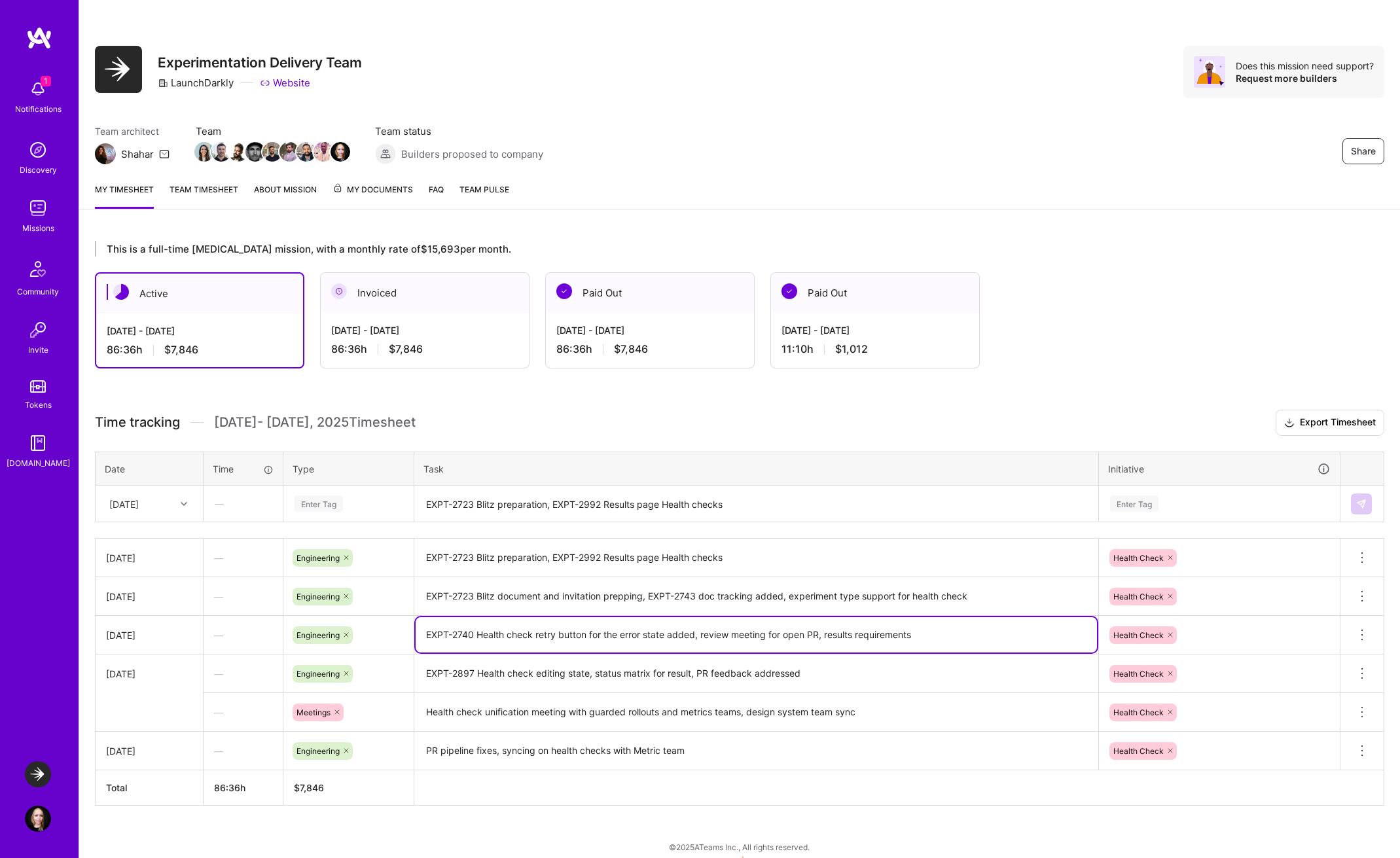
click at [850, 632] on textarea "EXPT-2740 Health check retry button for the error state added, review meeting f…" at bounding box center [756, 635] width 682 height 36
click at [921, 636] on textarea "EXPT-2740 Health check retry button for the error state added, review meeting f…" at bounding box center [756, 635] width 682 height 36
type textarea "EXPT-2740 Health check retry button for the error state added, review meeting f…"
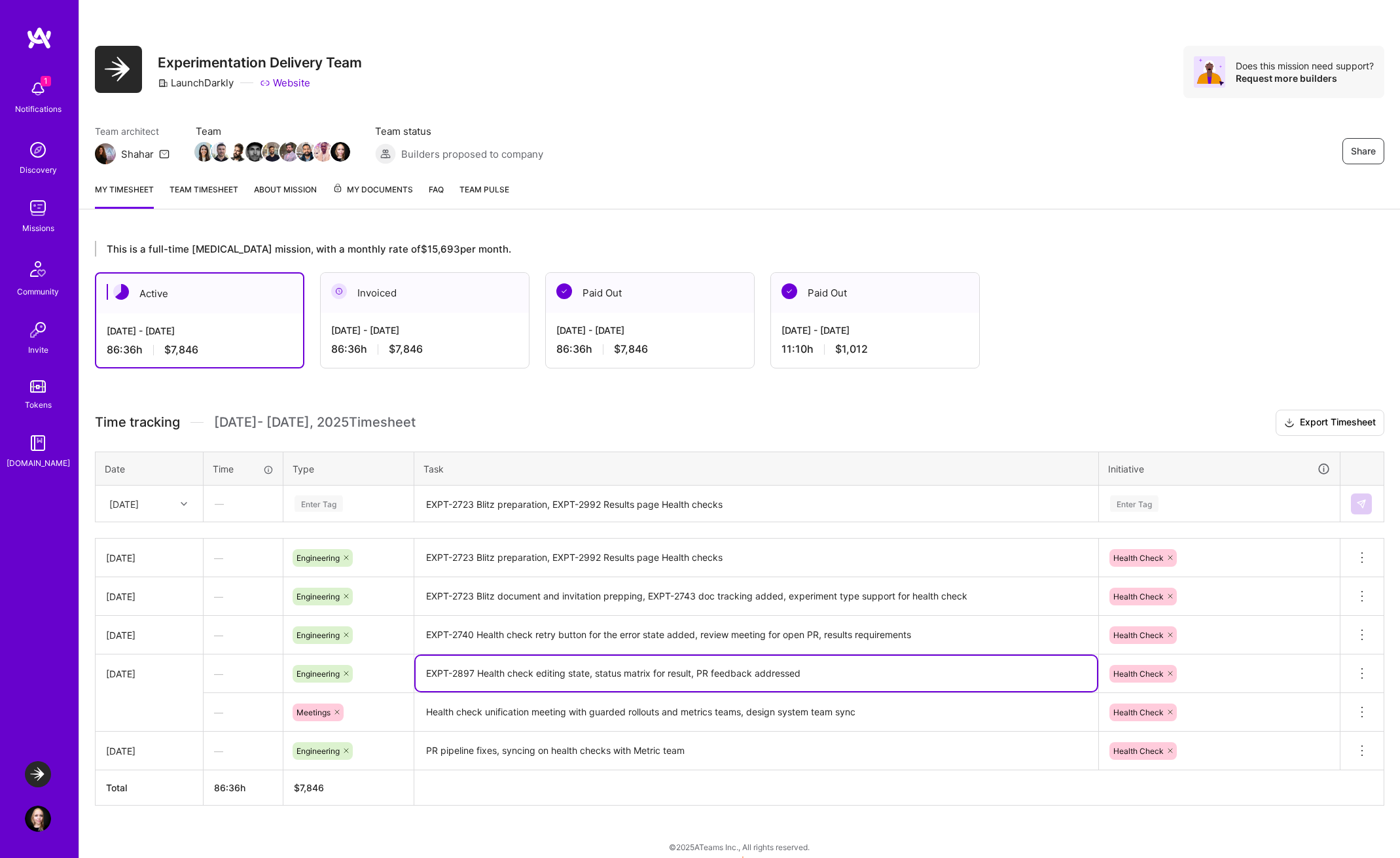
click at [802, 682] on textarea "EXPT-2897 Health check editing state, status matrix for result, PR feedback add…" at bounding box center [756, 673] width 682 height 36
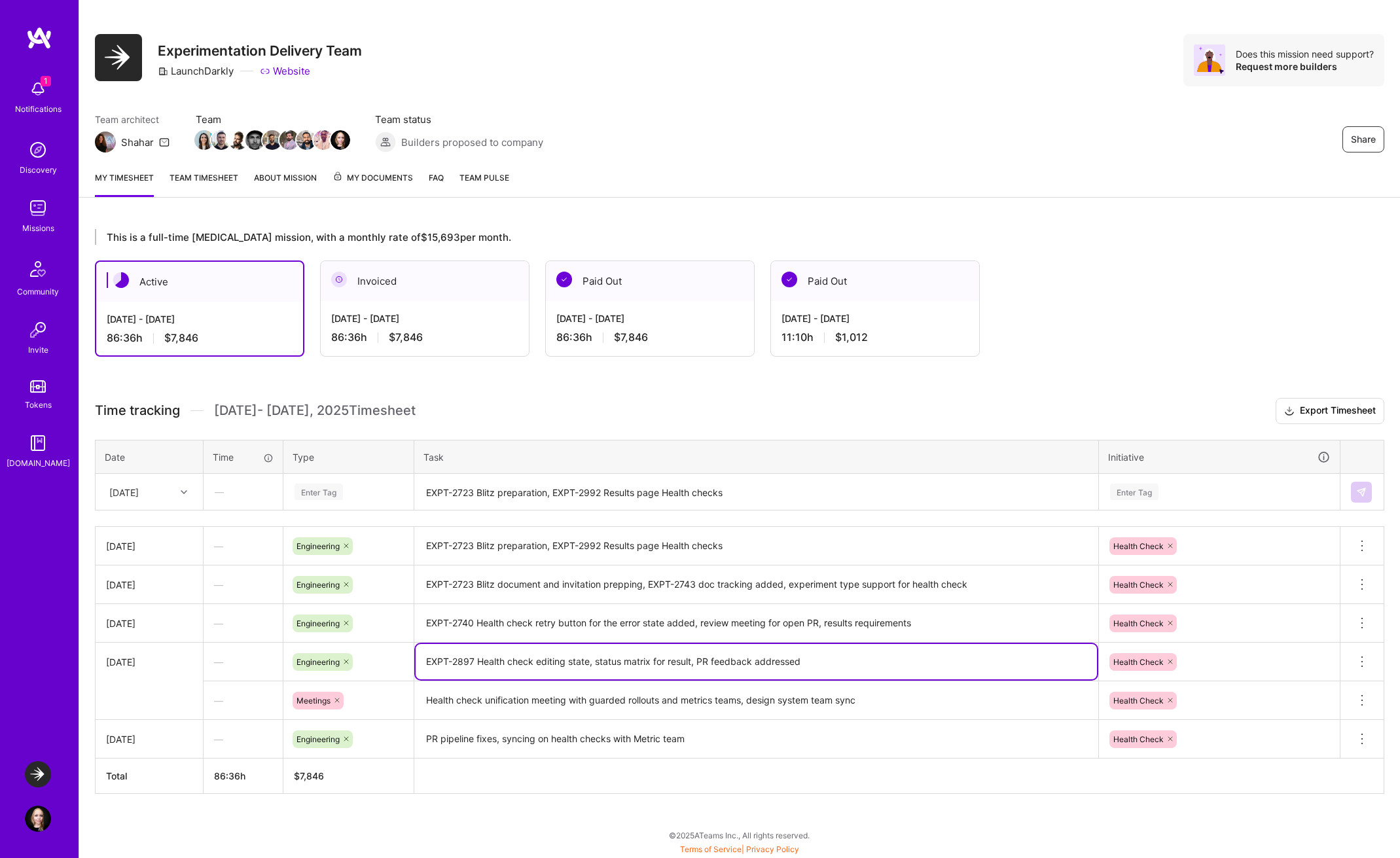
scroll to position [0, 0]
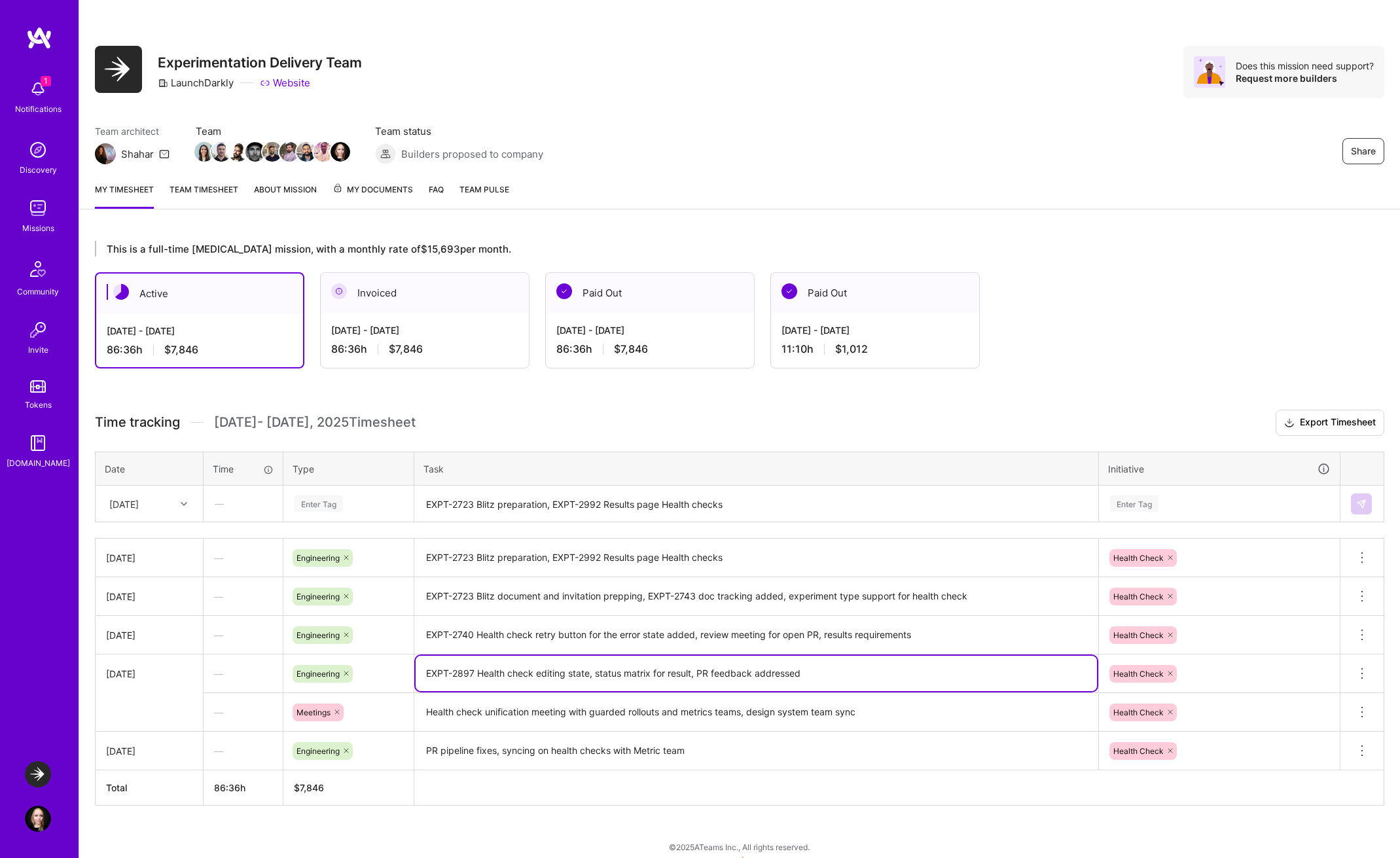
click at [925, 427] on h3 "Time tracking [DATE] - [DATE] Timesheet Export Timesheet" at bounding box center [739, 423] width 1289 height 26
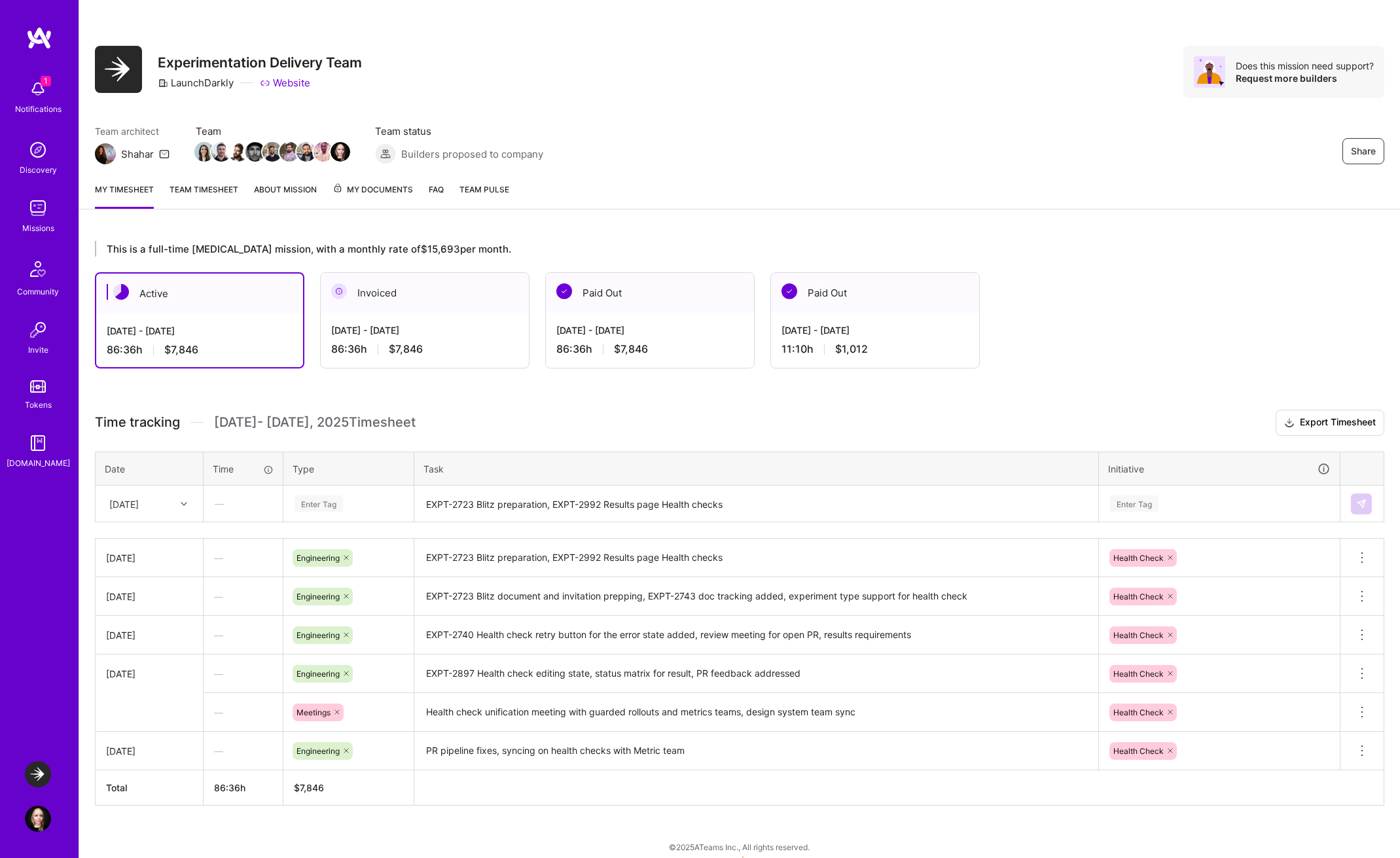
scroll to position [12, 0]
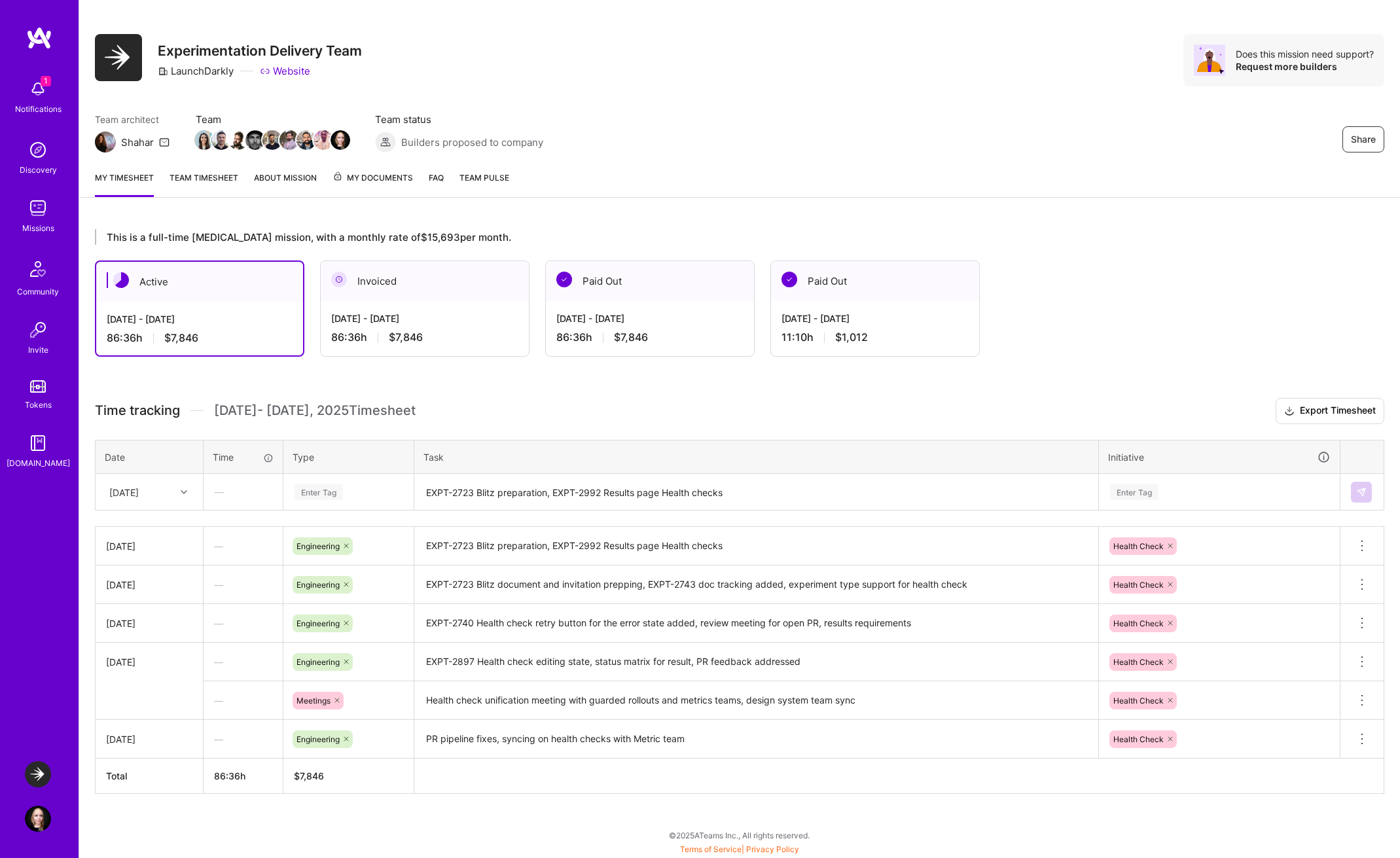
click at [38, 103] on div "Notifications" at bounding box center [39, 109] width 46 height 14
click at [38, 103] on div "1 Notifications Discovery Missions Community Invite Tokens [DOMAIN_NAME]" at bounding box center [39, 272] width 78 height 397
click at [44, 818] on img at bounding box center [38, 818] width 26 height 26
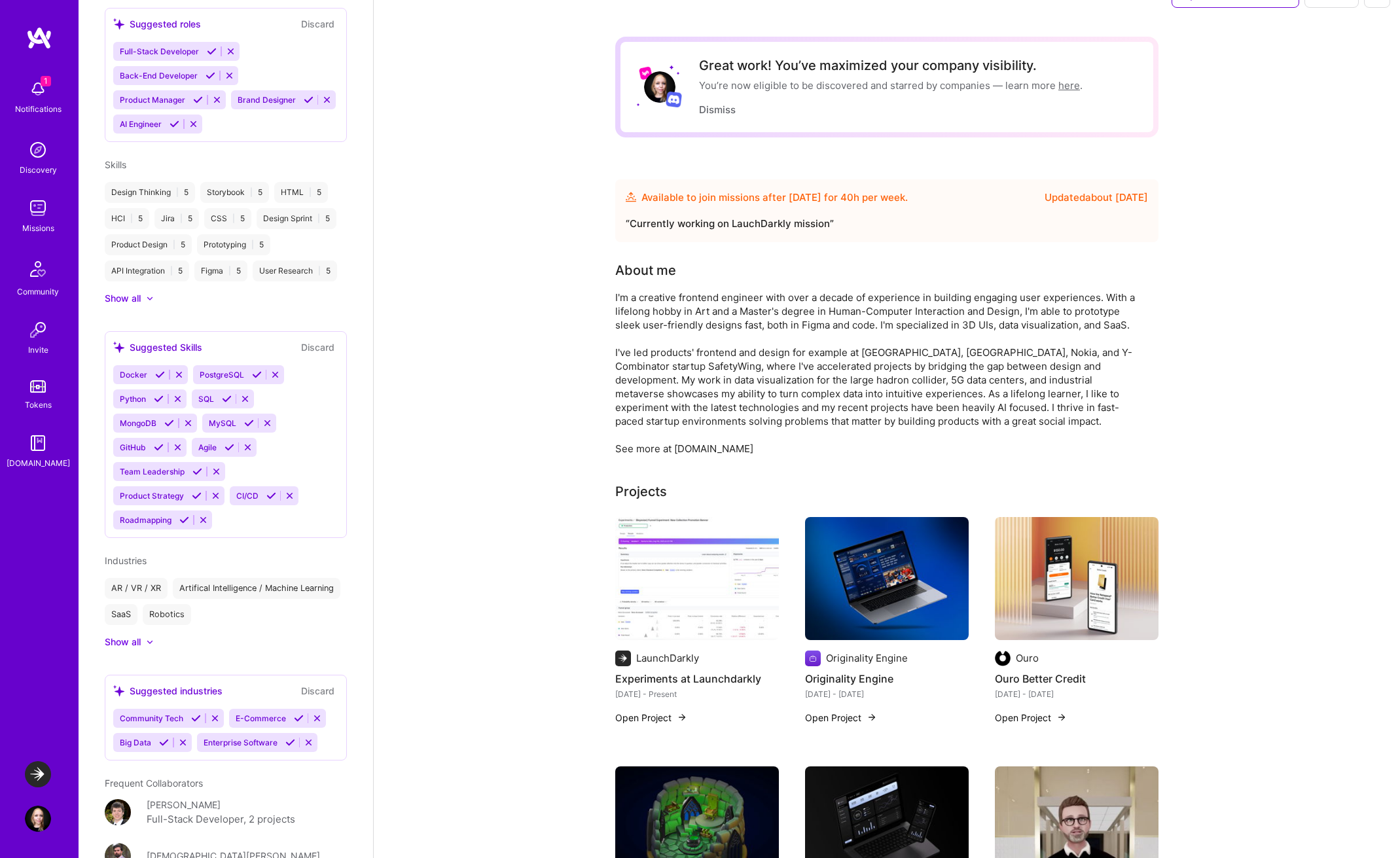
scroll to position [1121, 0]
